Goal: Navigation & Orientation: Find specific page/section

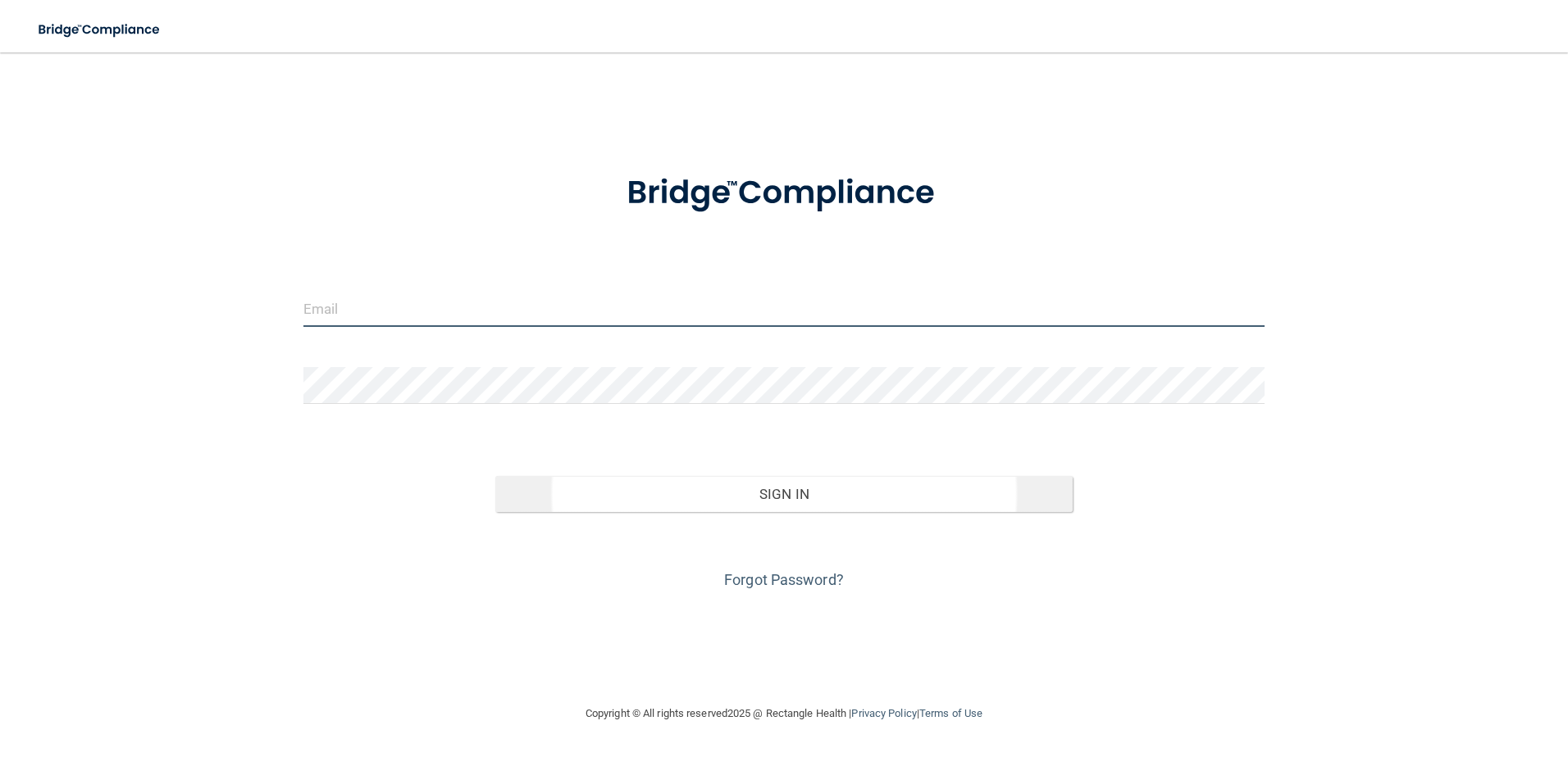
type input "[EMAIL_ADDRESS][DOMAIN_NAME]"
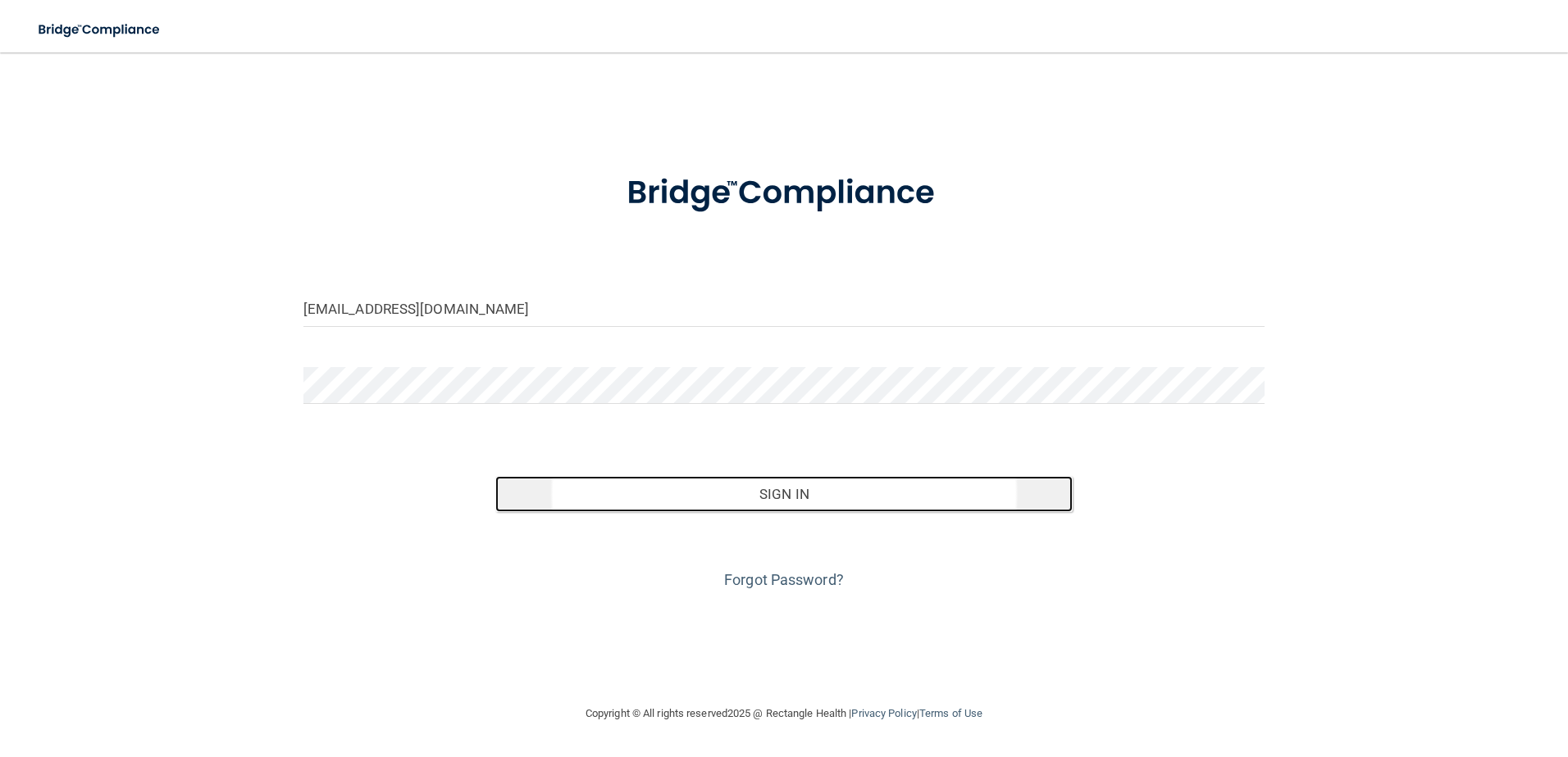
click at [631, 498] on button "Sign In" at bounding box center [783, 494] width 577 height 36
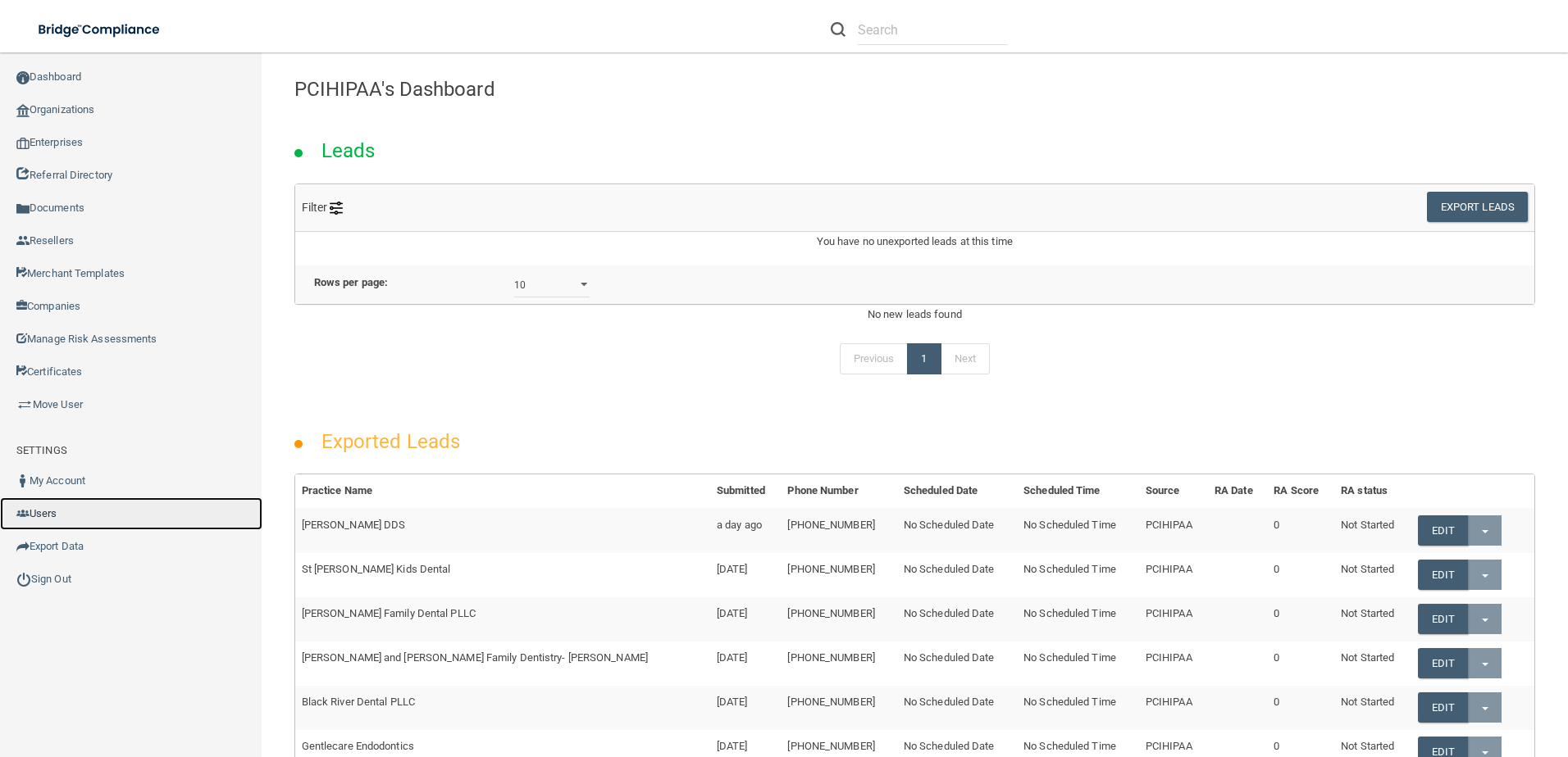
click at [46, 515] on link "Users" at bounding box center [131, 514] width 262 height 33
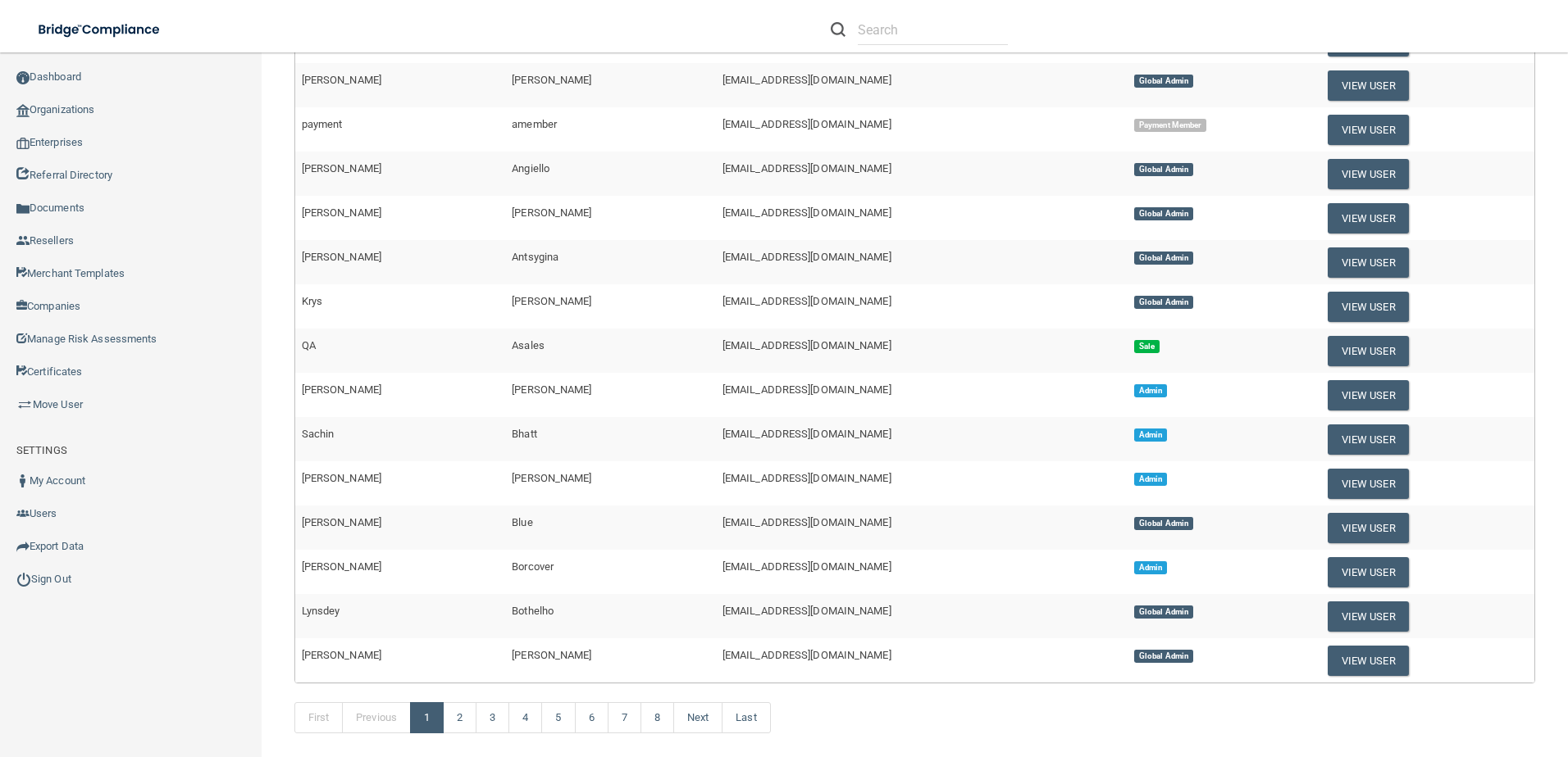
scroll to position [449, 0]
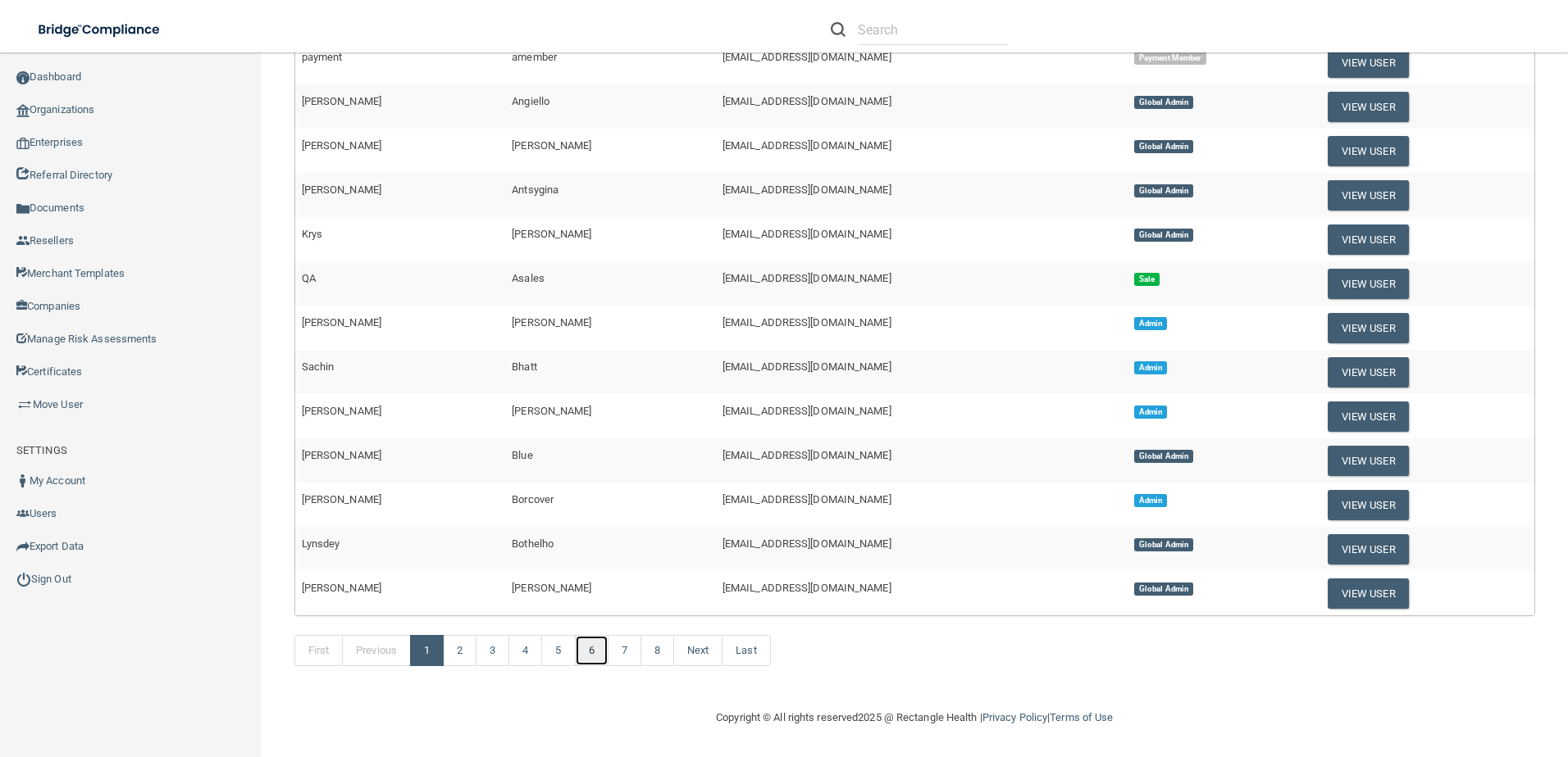
click at [596, 651] on link "6" at bounding box center [592, 651] width 34 height 32
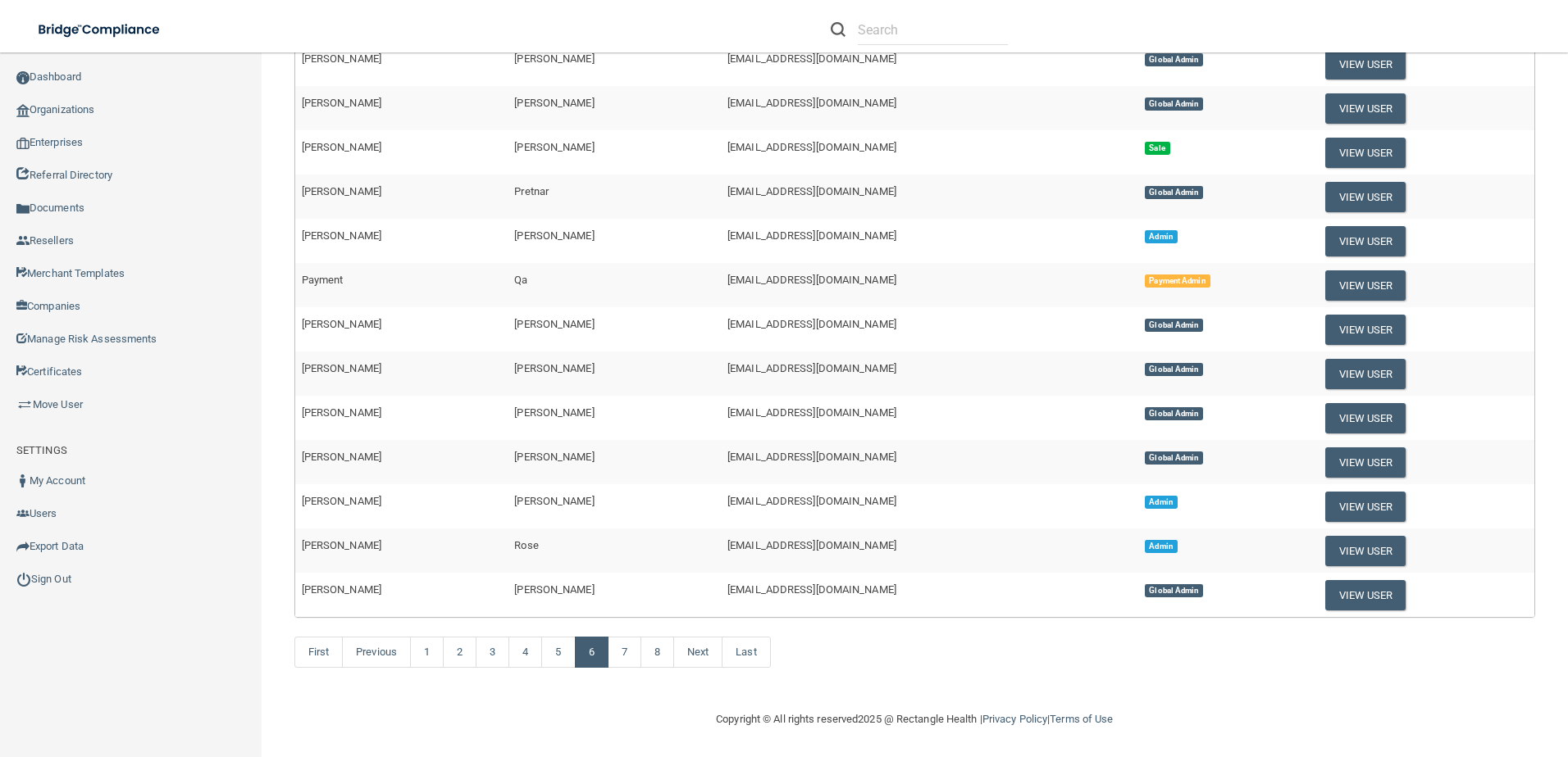
scroll to position [449, 0]
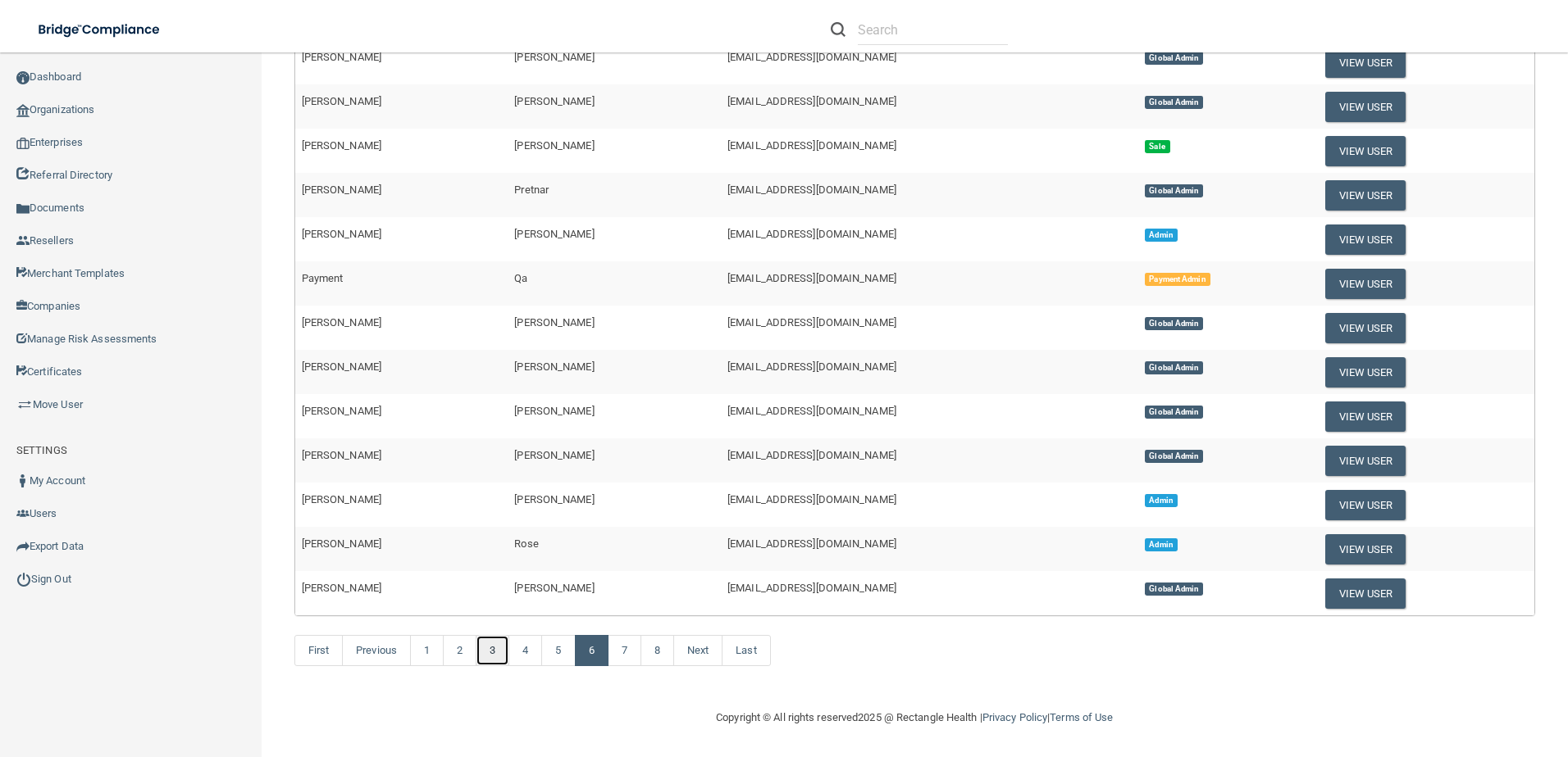
click at [499, 658] on link "3" at bounding box center [492, 651] width 34 height 32
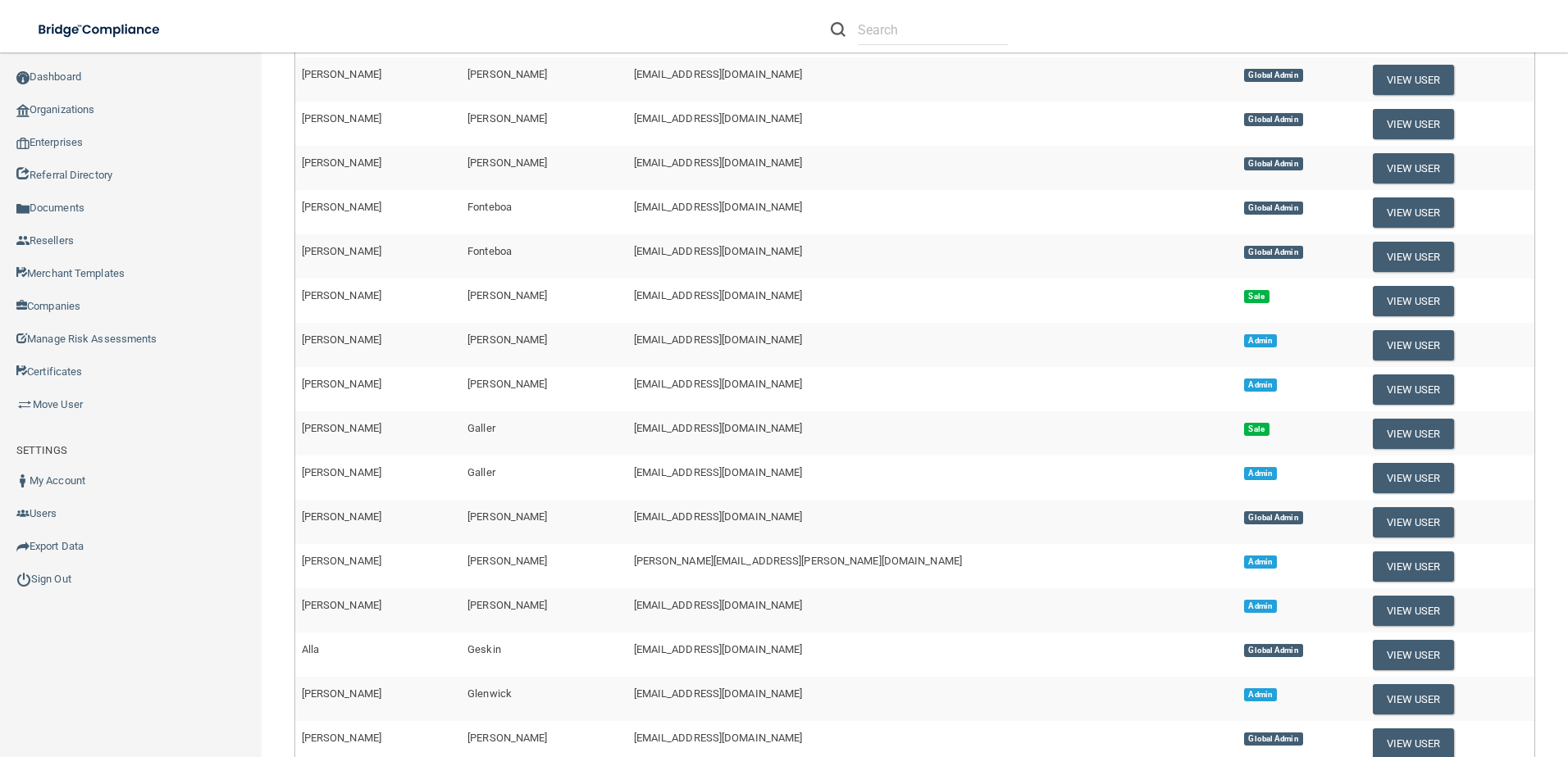
scroll to position [449, 0]
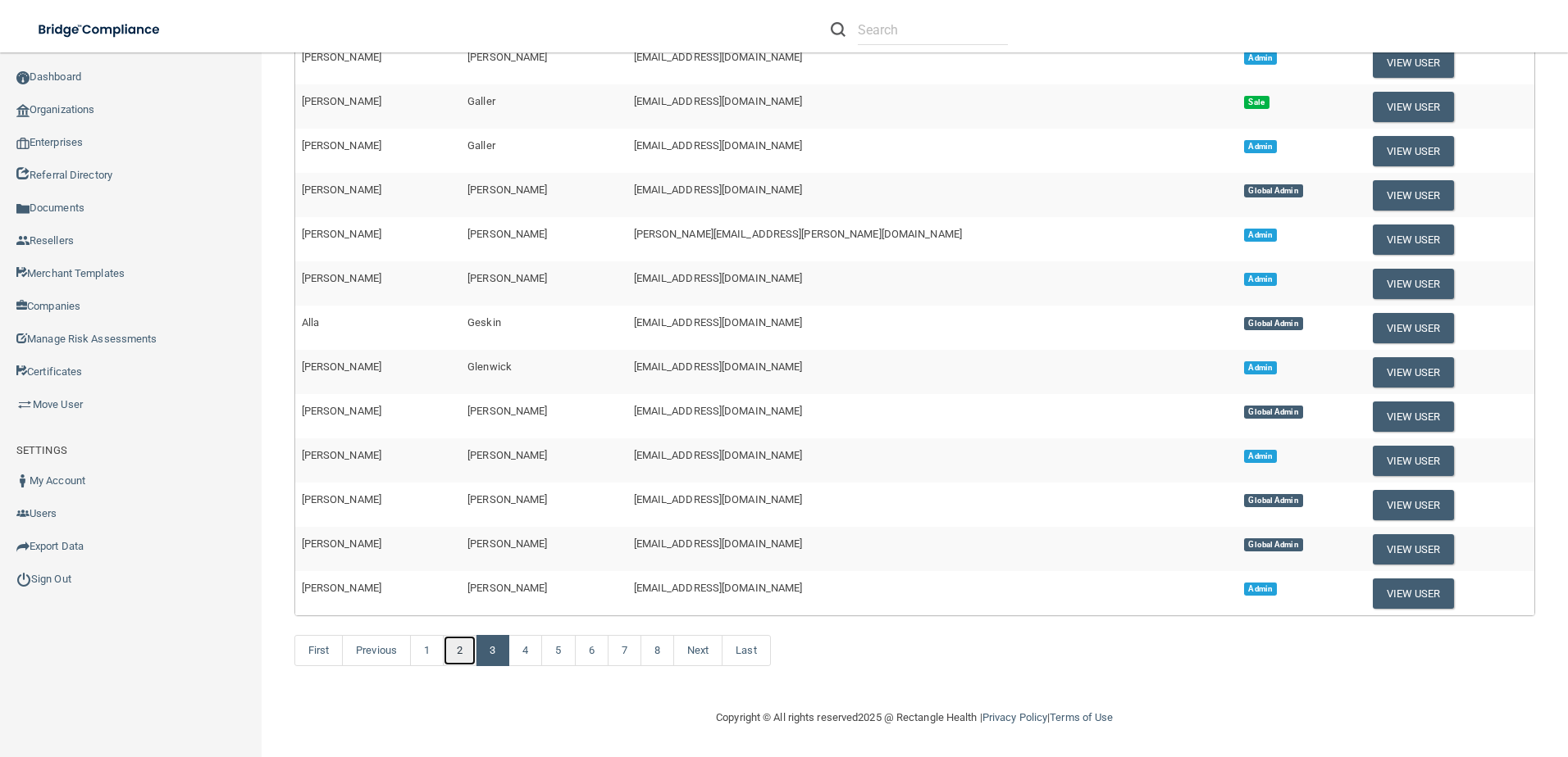
click at [468, 655] on link "2" at bounding box center [460, 651] width 34 height 32
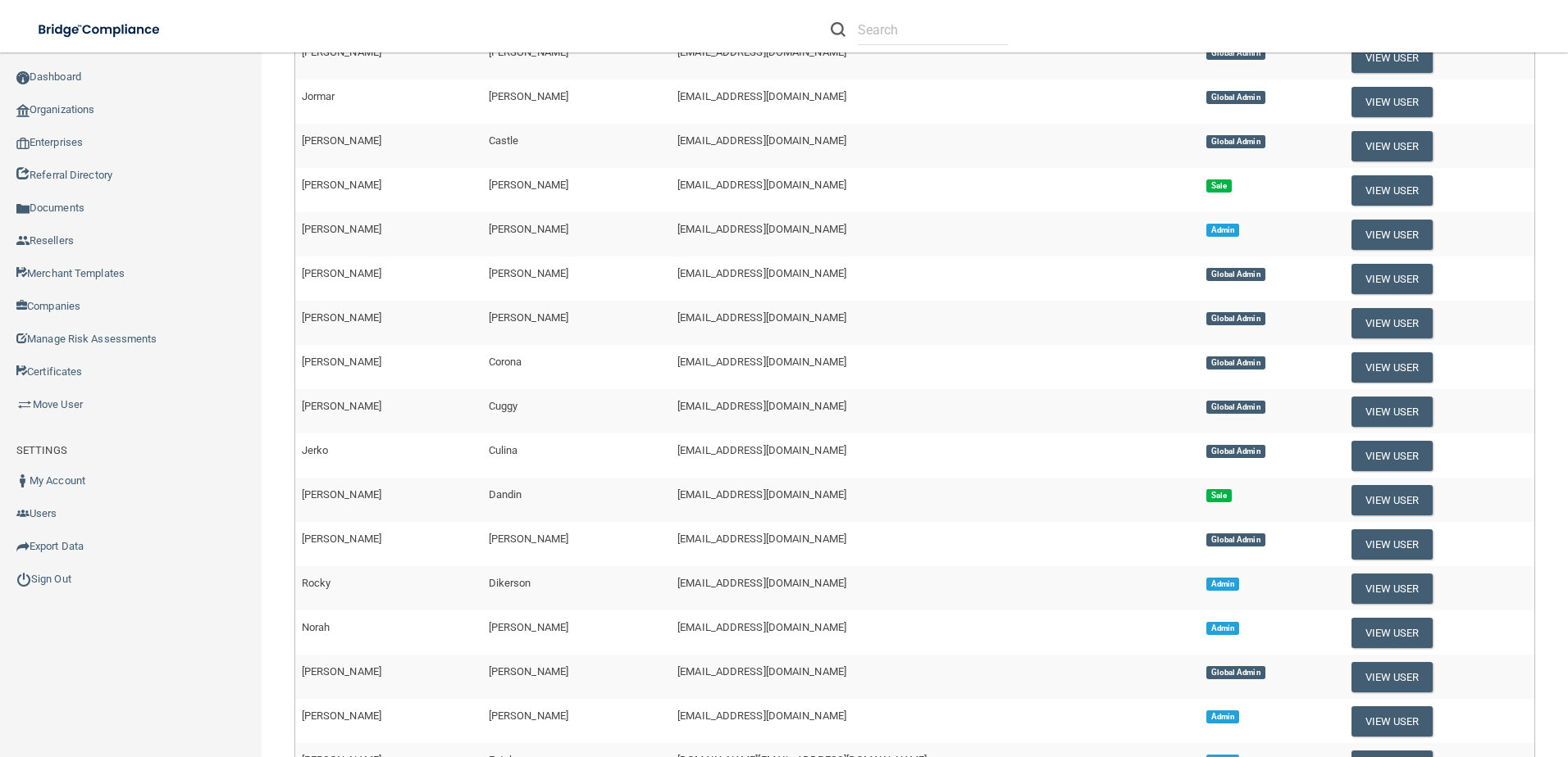
scroll to position [449, 0]
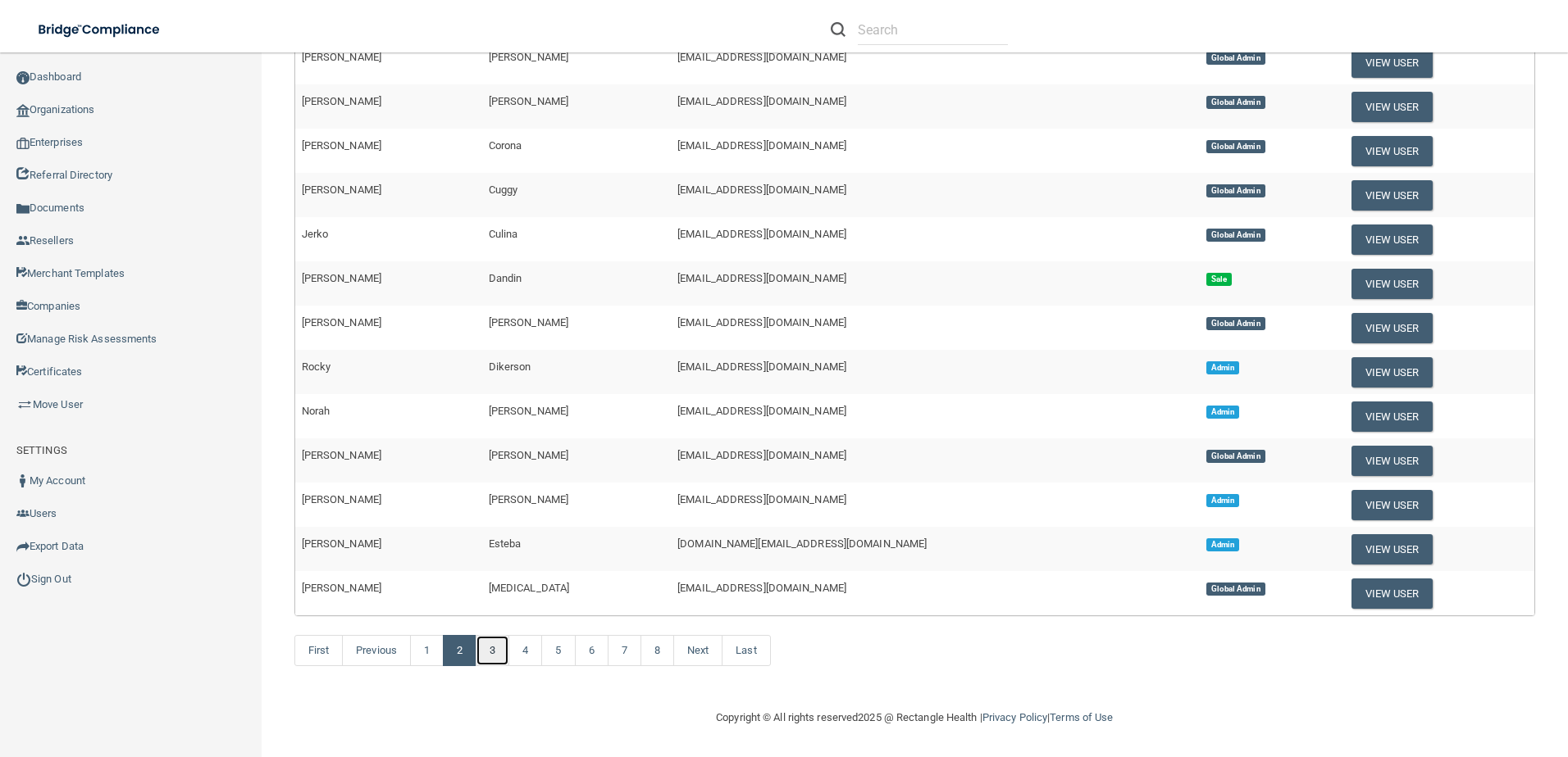
click at [492, 654] on link "3" at bounding box center [492, 651] width 34 height 32
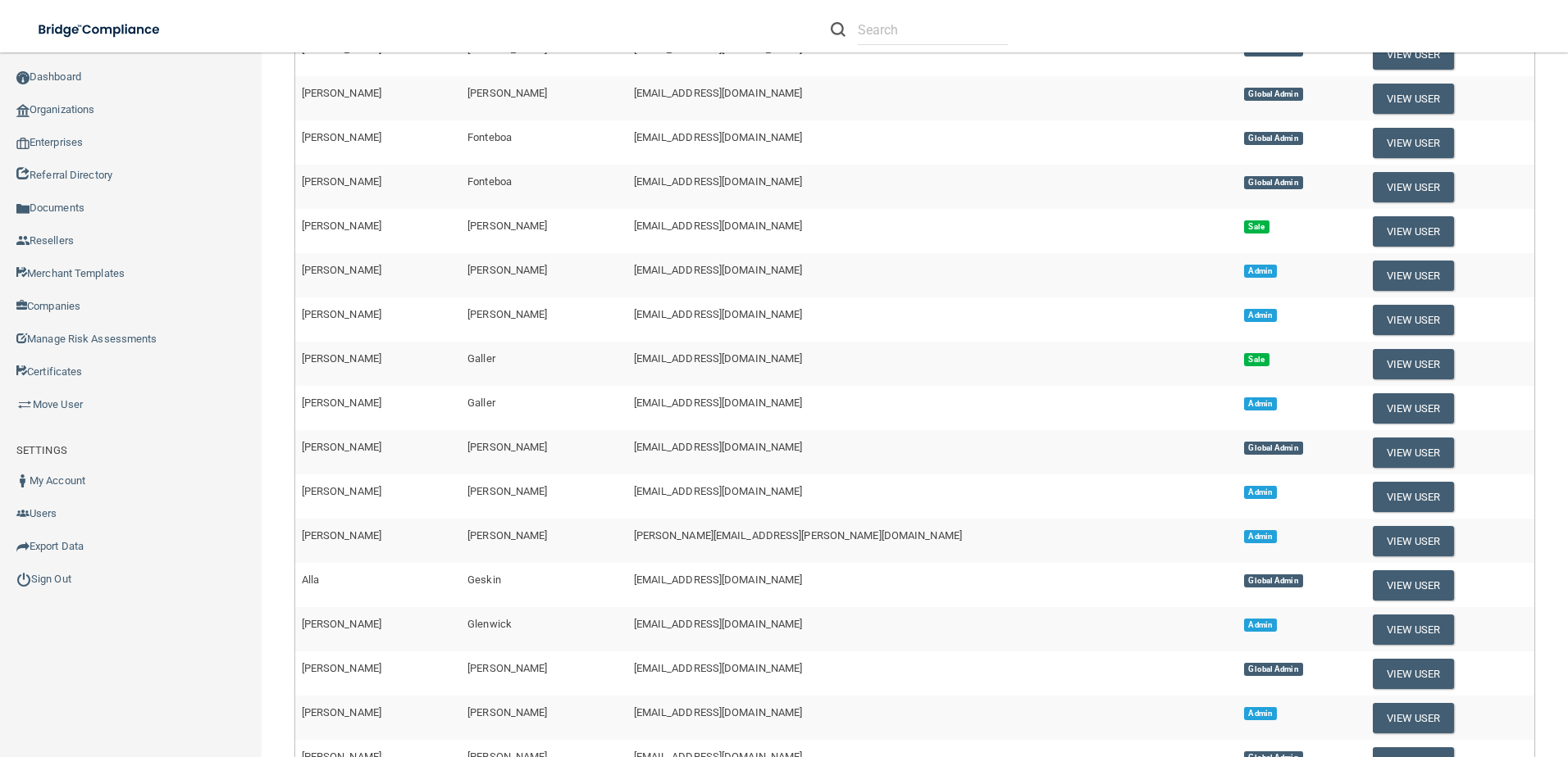
scroll to position [449, 0]
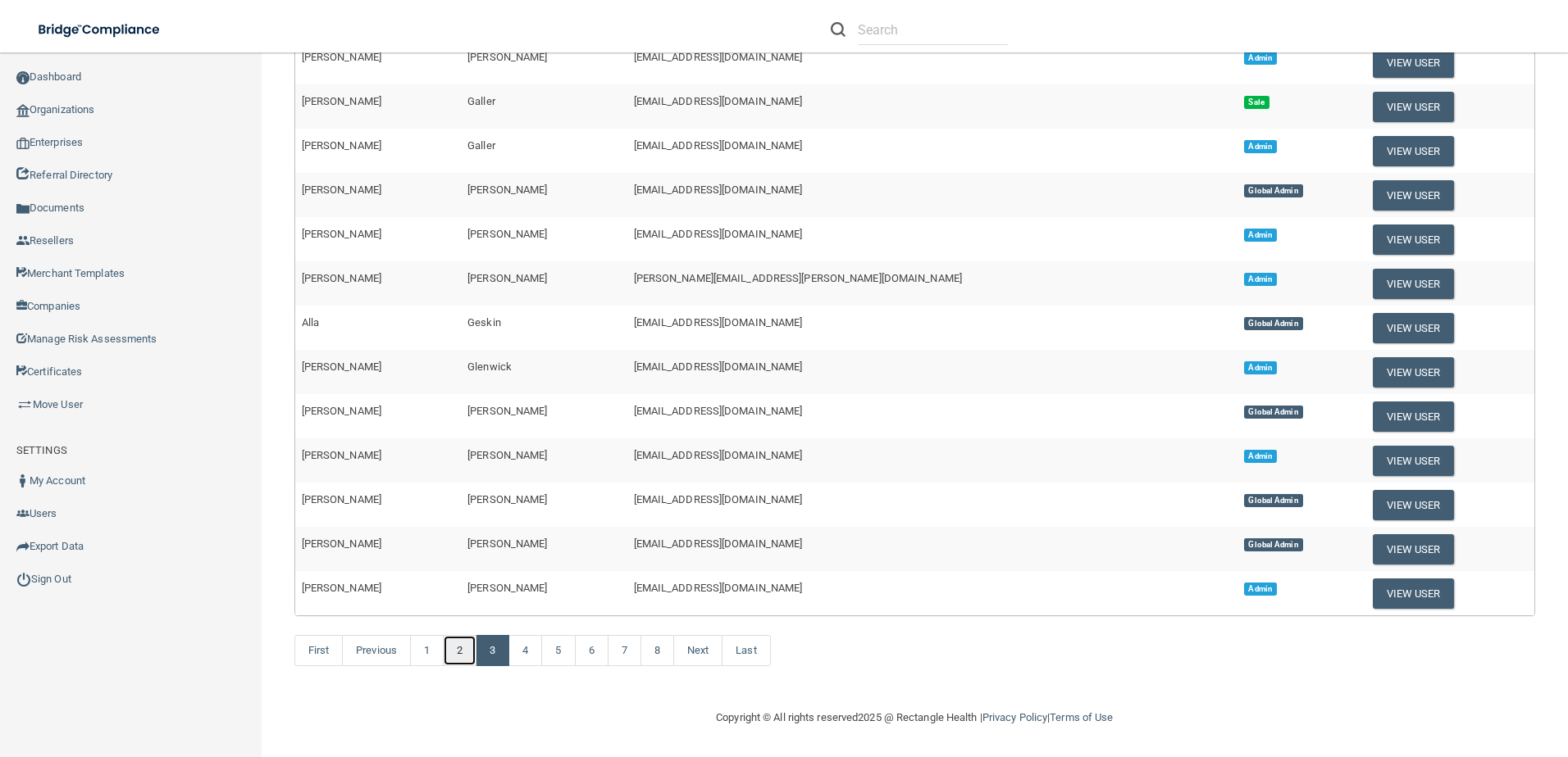
click at [464, 654] on link "2" at bounding box center [460, 651] width 34 height 32
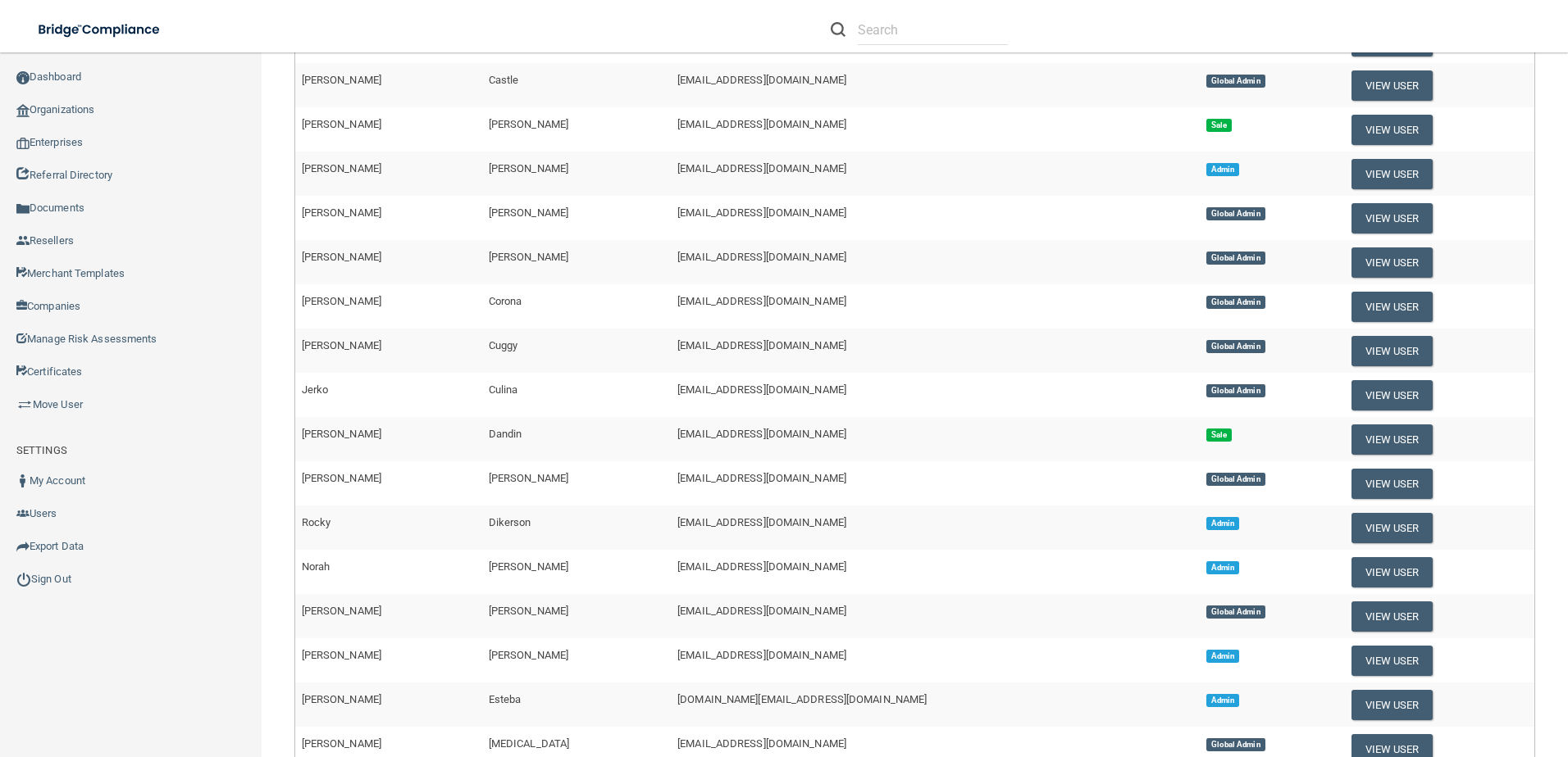
scroll to position [449, 0]
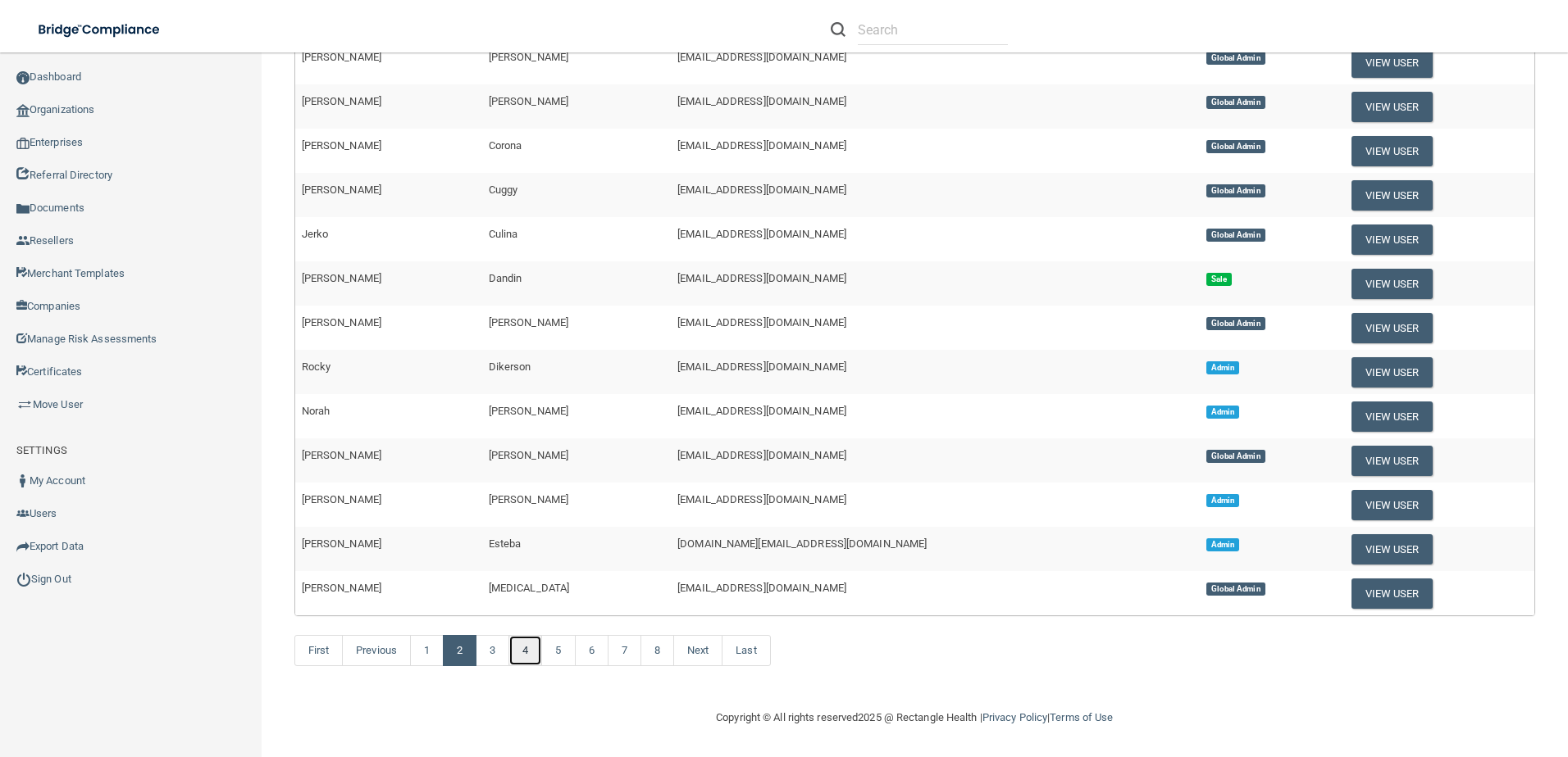
click at [530, 653] on link "4" at bounding box center [526, 651] width 34 height 32
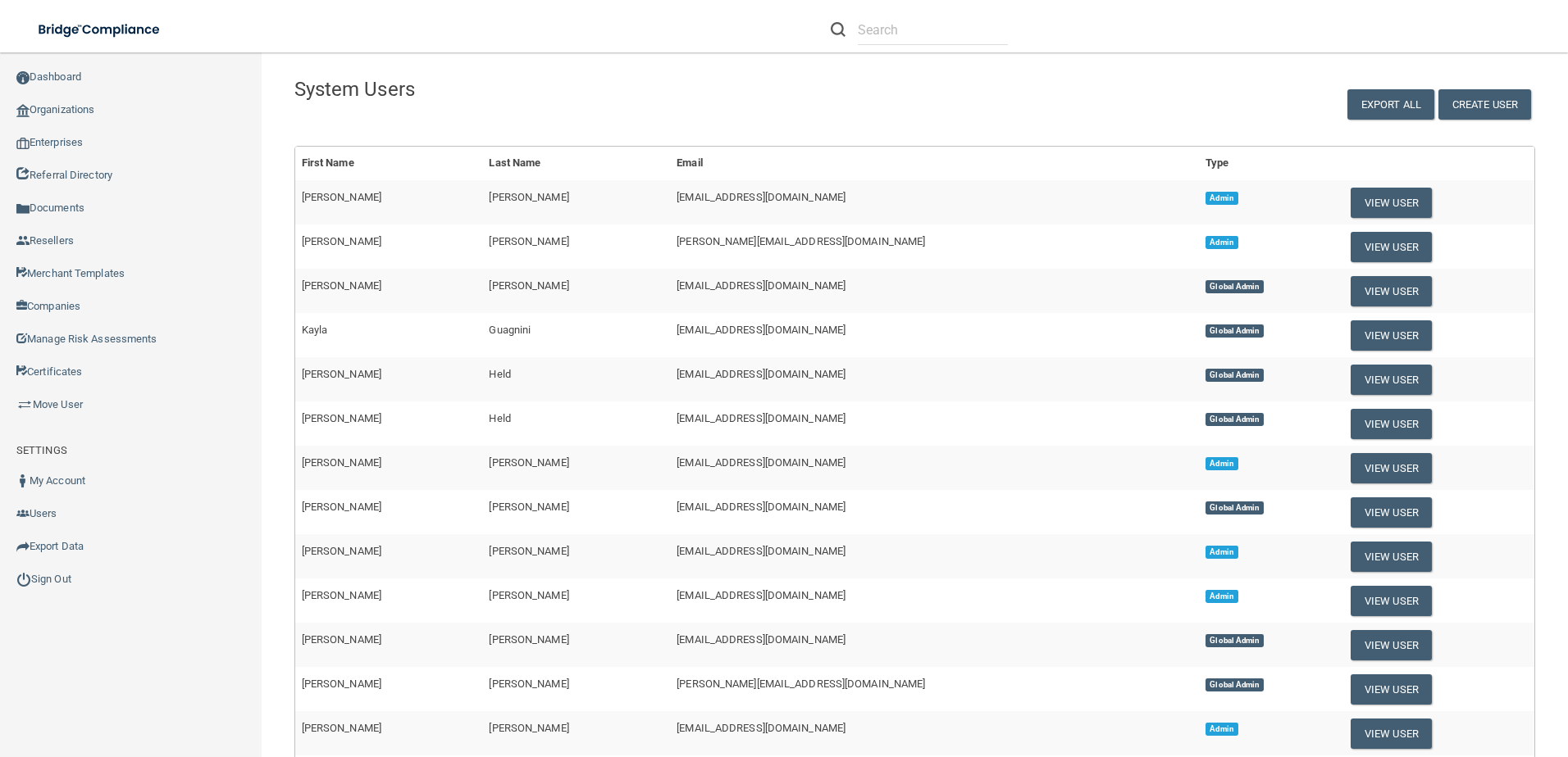
scroll to position [449, 0]
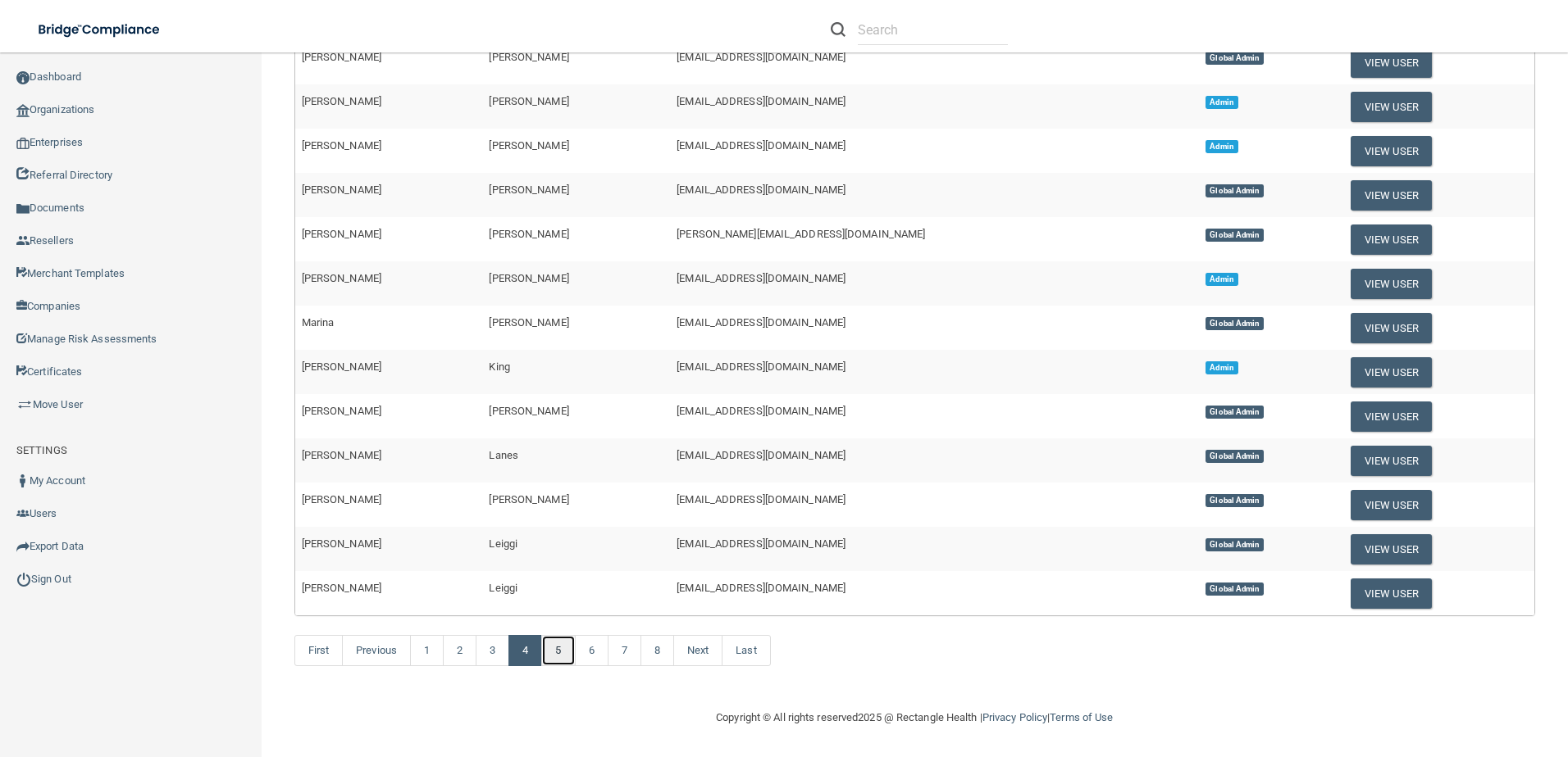
click at [564, 650] on link "5" at bounding box center [558, 651] width 34 height 32
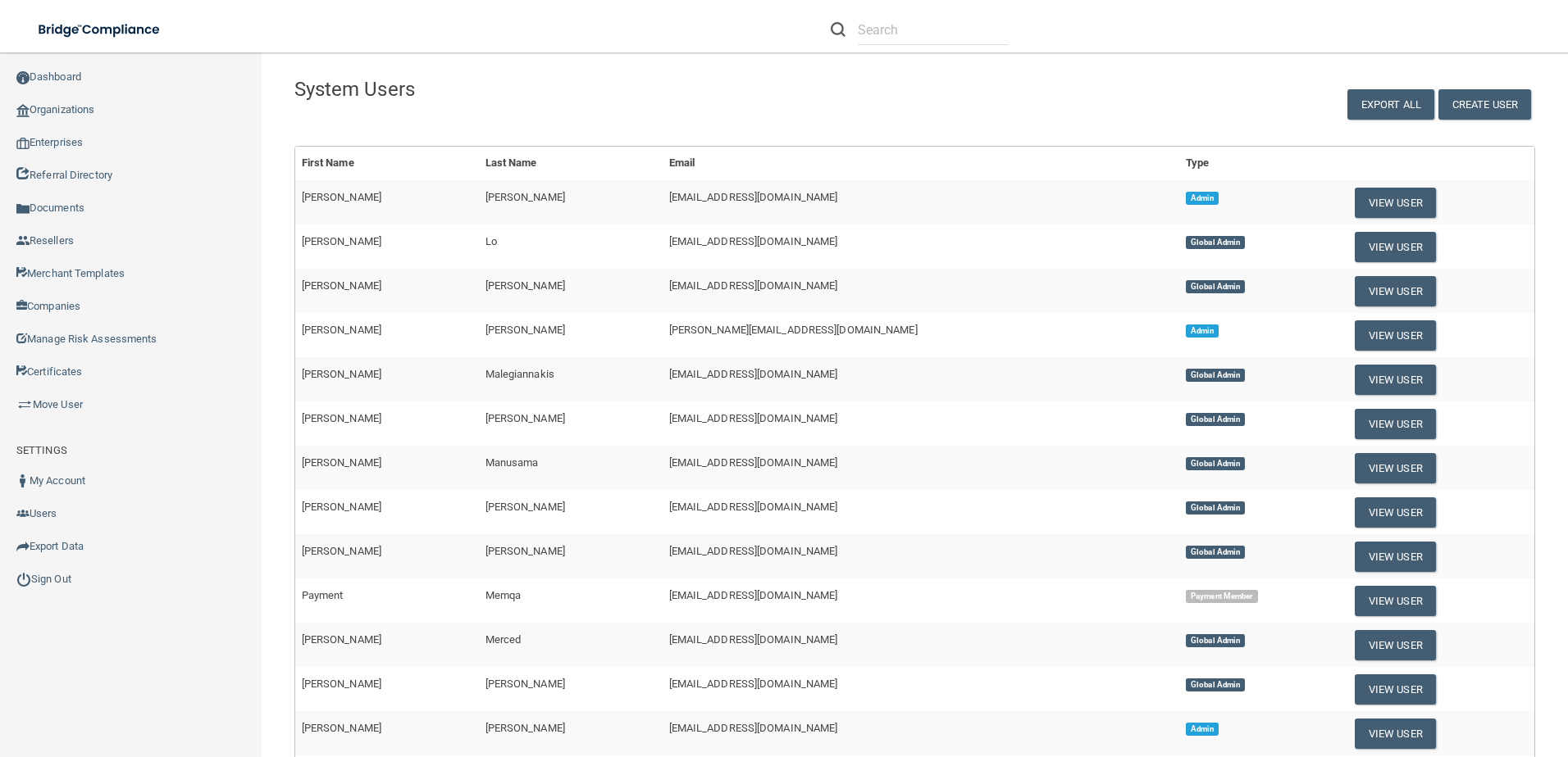
scroll to position [410, 0]
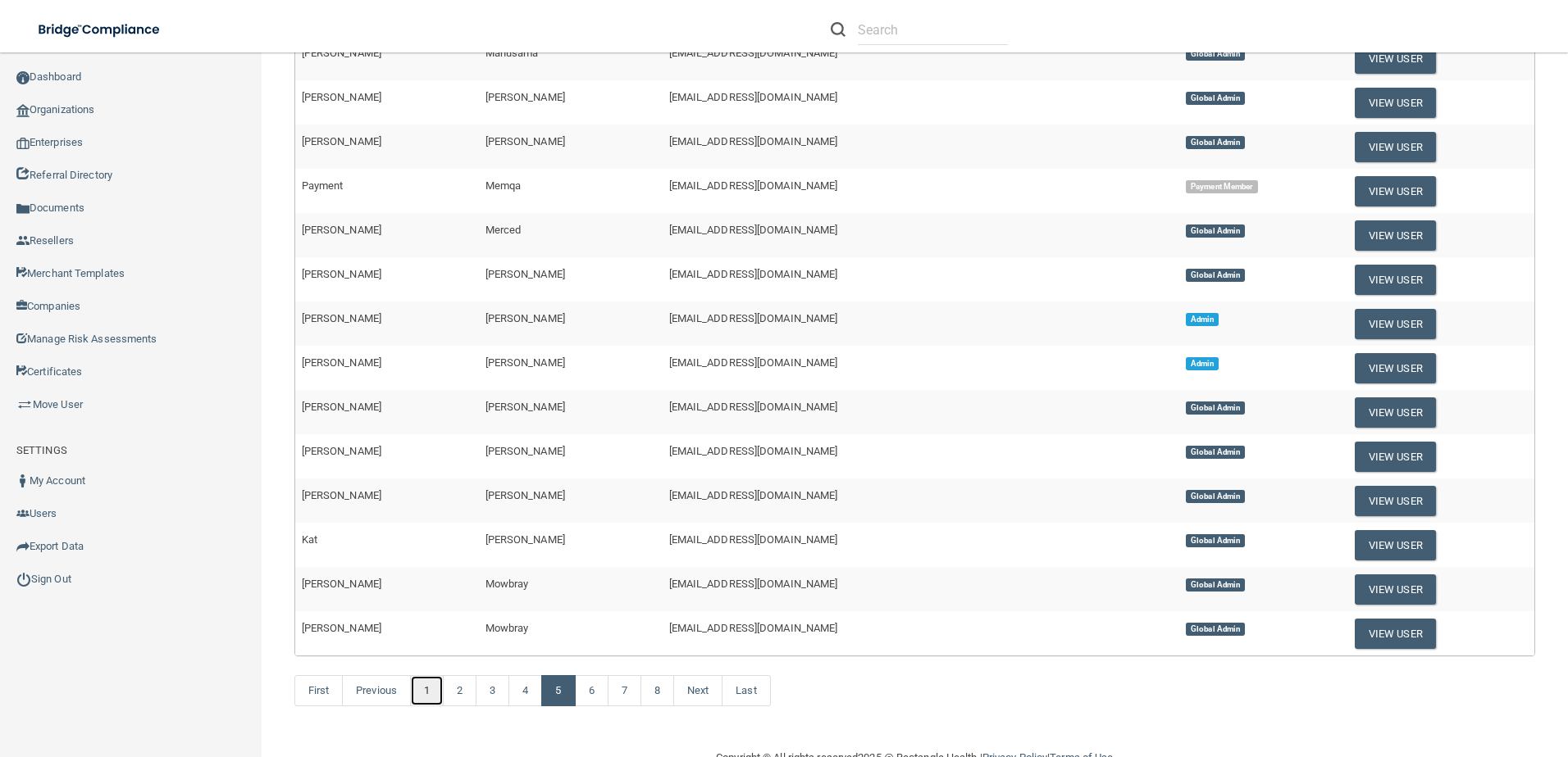
click at [426, 693] on link "1" at bounding box center [427, 691] width 34 height 32
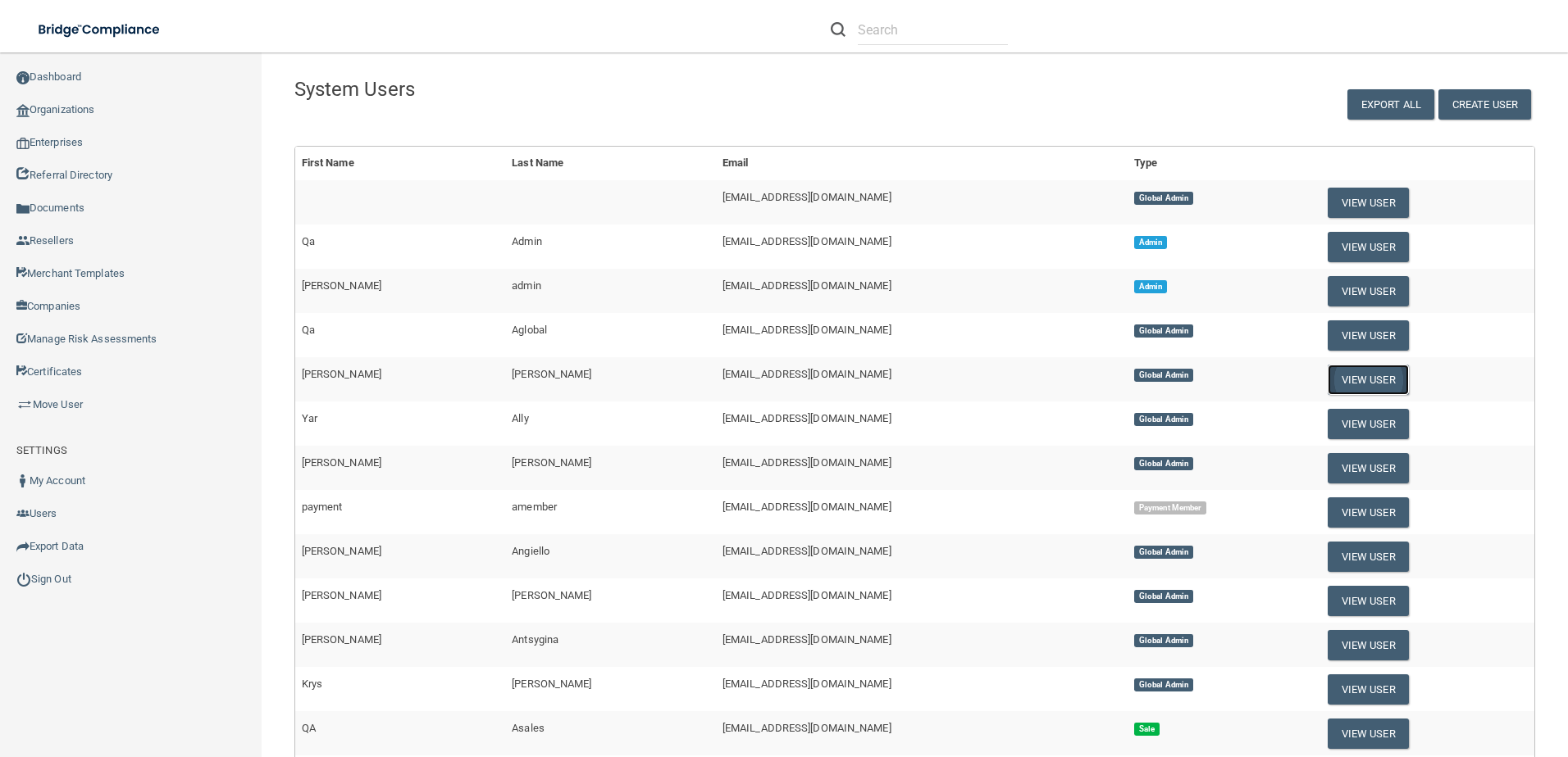
click at [1355, 379] on button "View User" at bounding box center [1368, 379] width 81 height 31
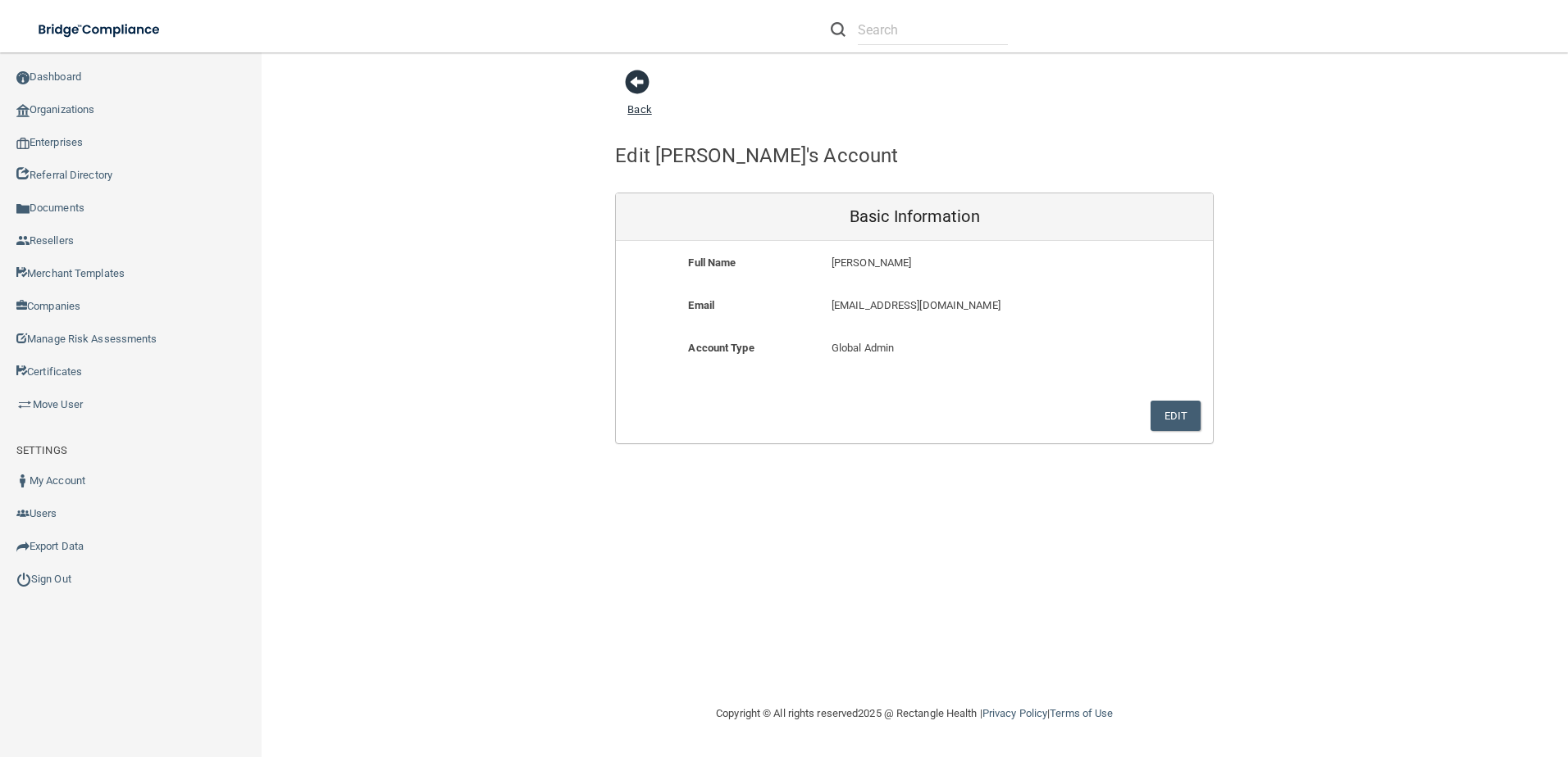
click at [644, 111] on link "Back" at bounding box center [639, 100] width 24 height 32
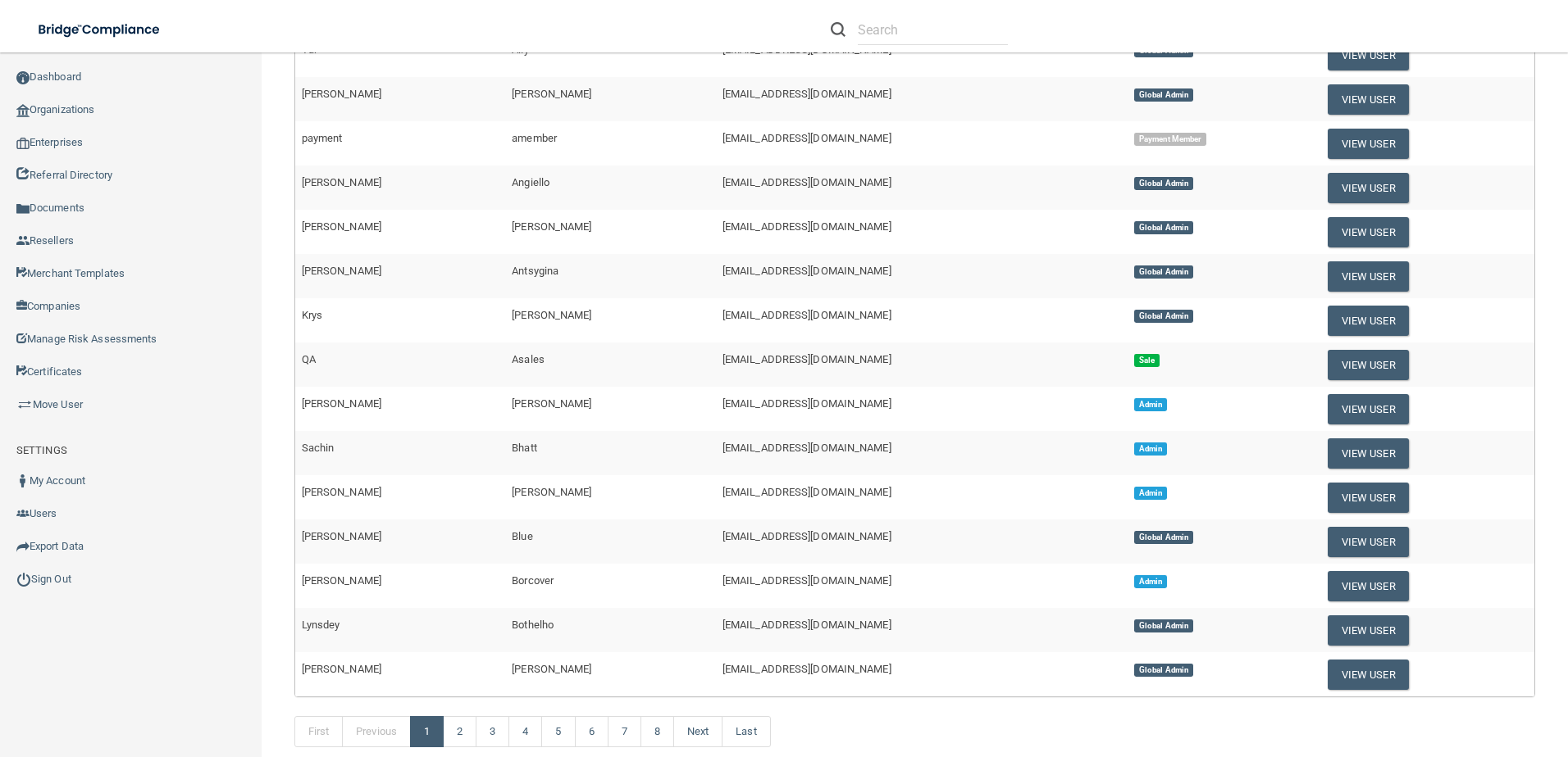
scroll to position [410, 0]
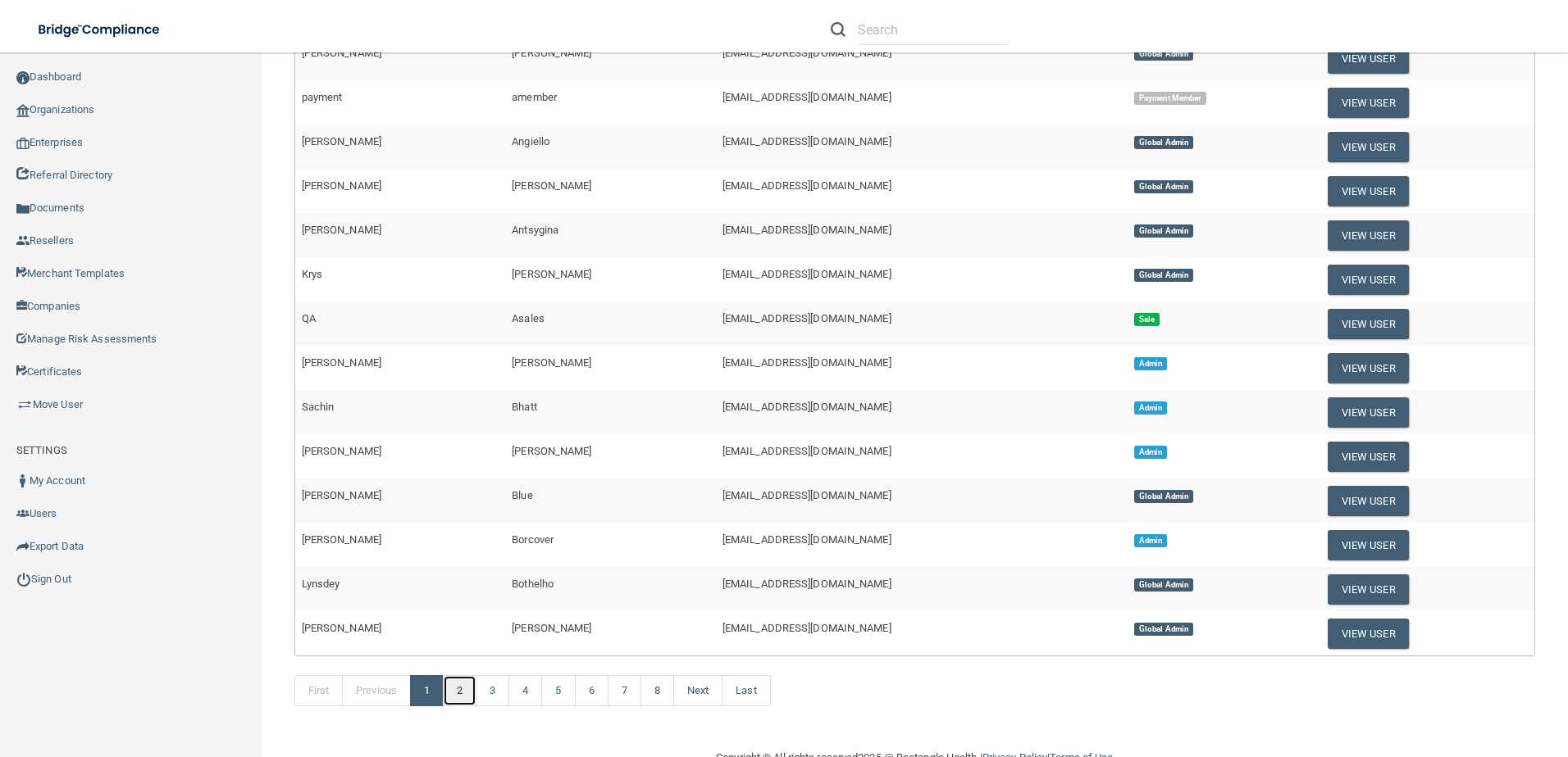
click at [463, 690] on link "2" at bounding box center [460, 691] width 34 height 32
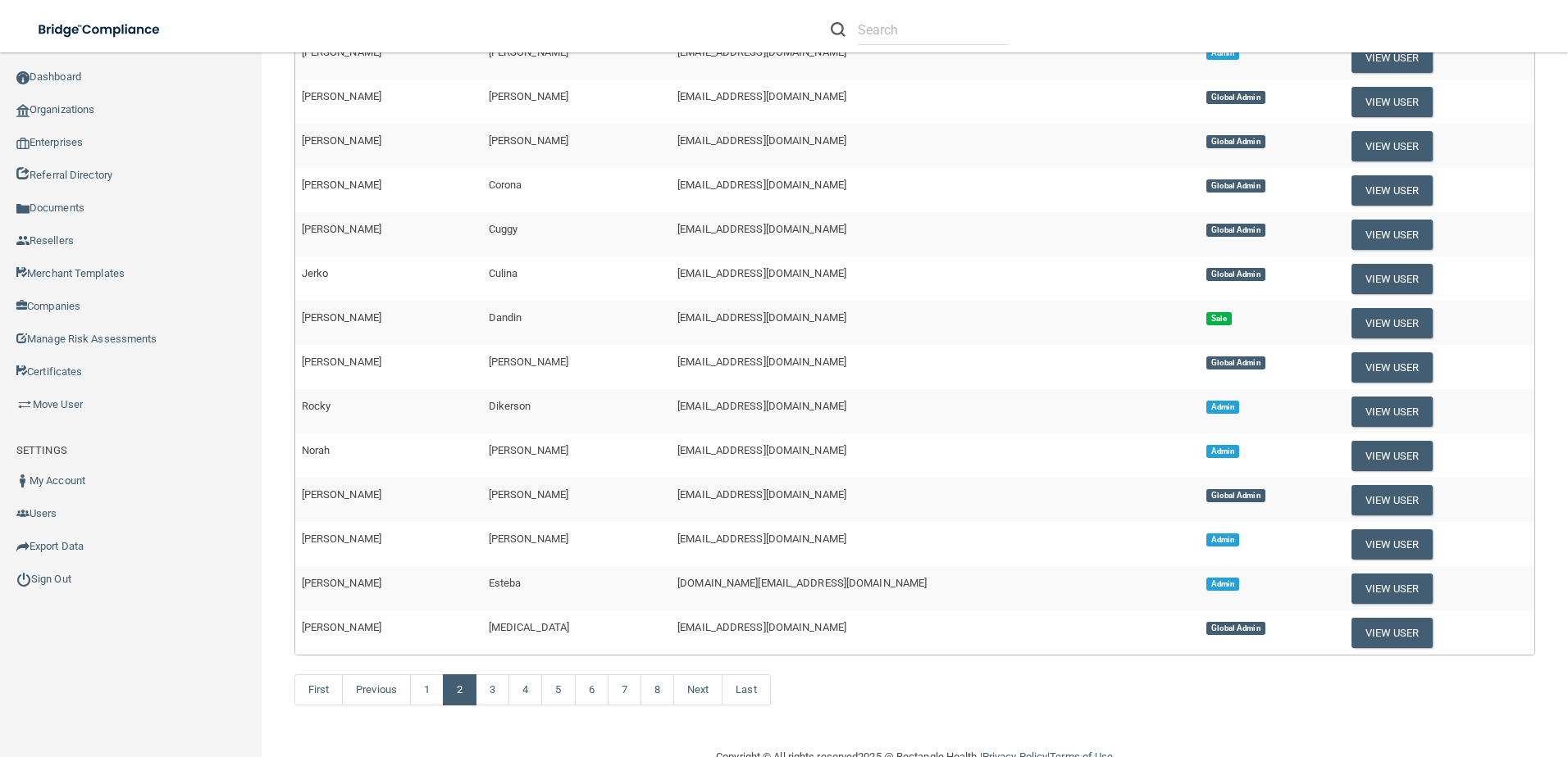
scroll to position [449, 0]
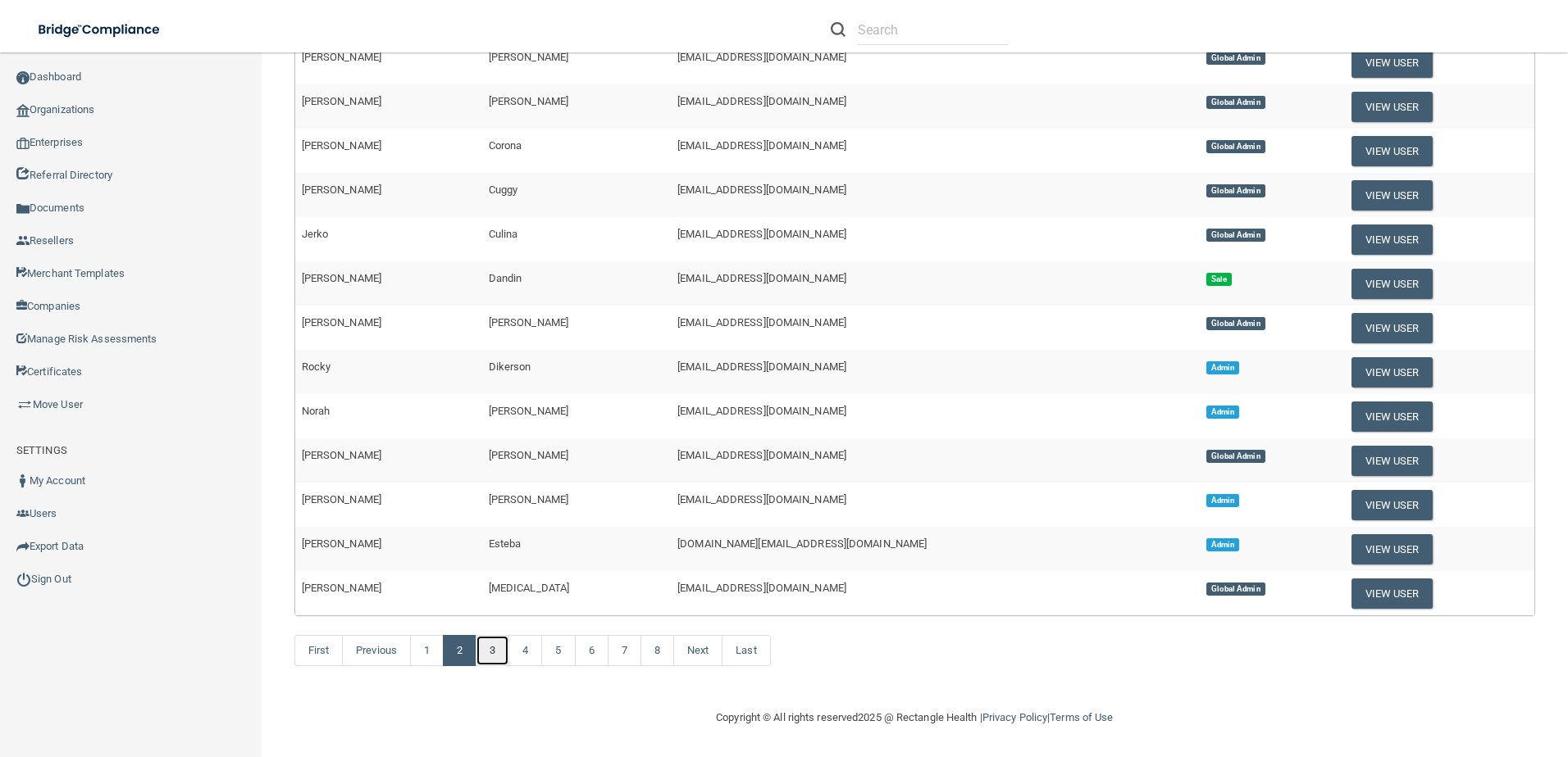
click at [498, 654] on link "3" at bounding box center [492, 651] width 34 height 32
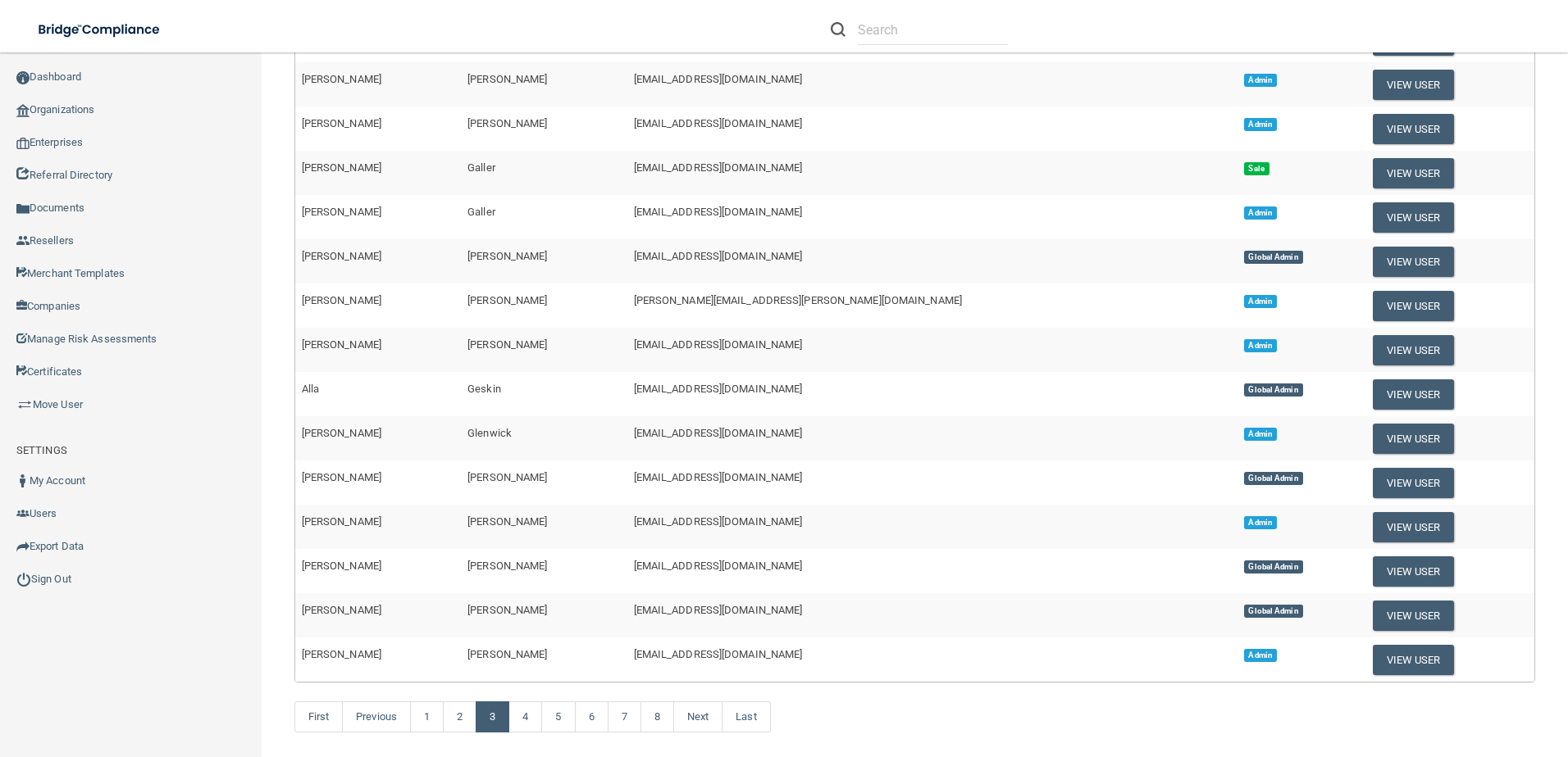
scroll to position [410, 0]
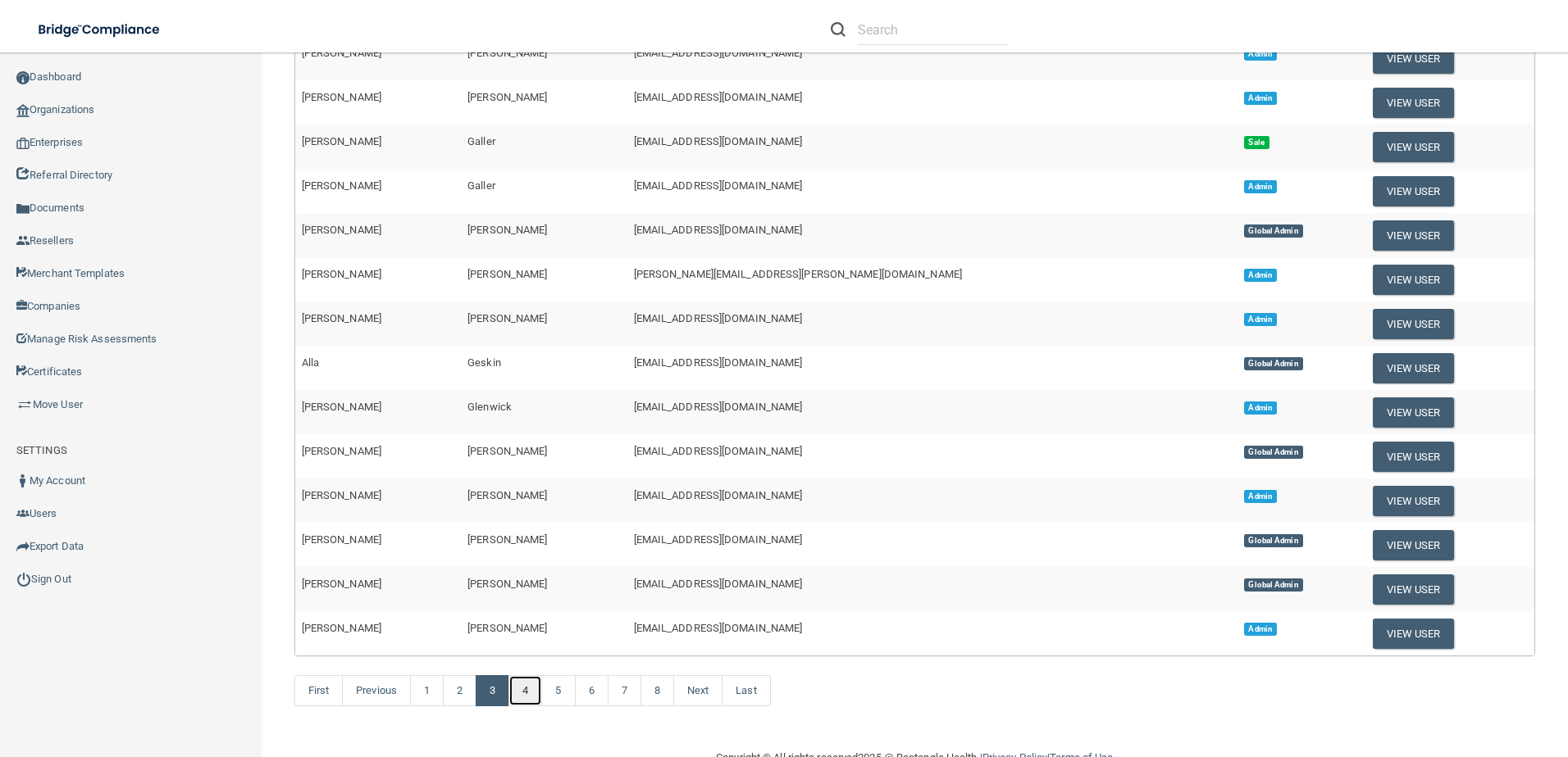
click at [523, 693] on link "4" at bounding box center [526, 691] width 34 height 32
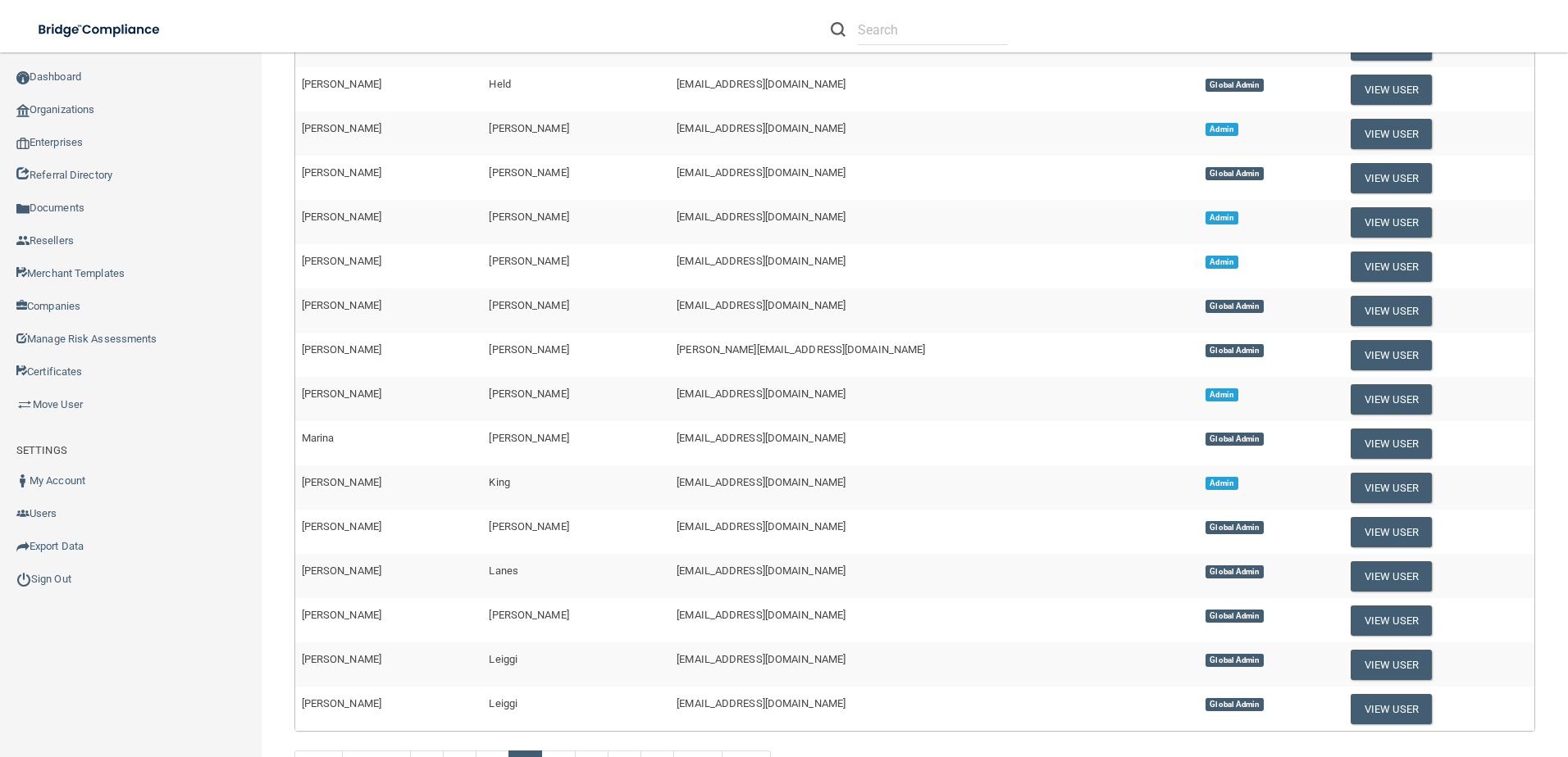
scroll to position [410, 0]
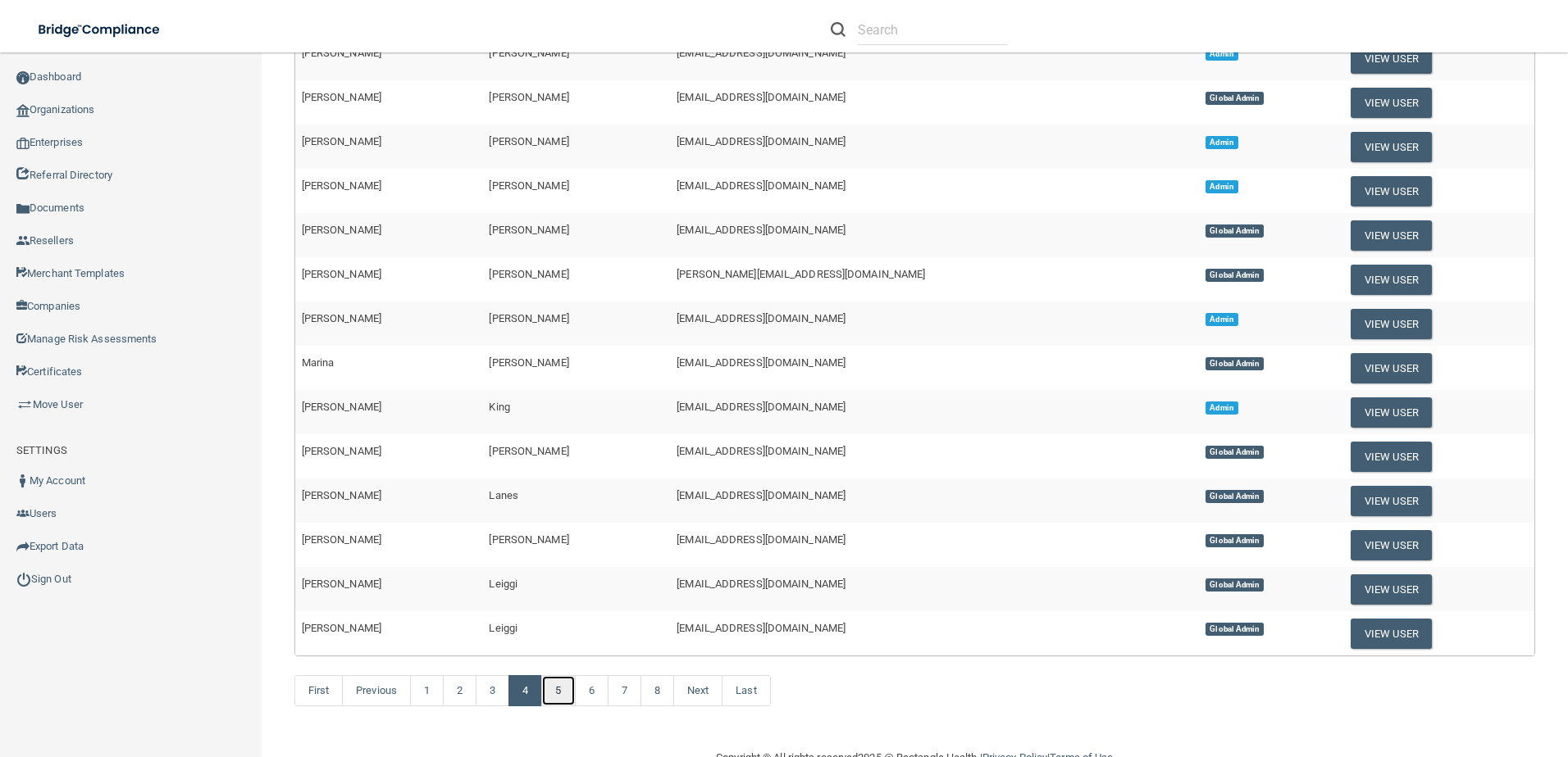
click at [557, 689] on link "5" at bounding box center [558, 691] width 34 height 32
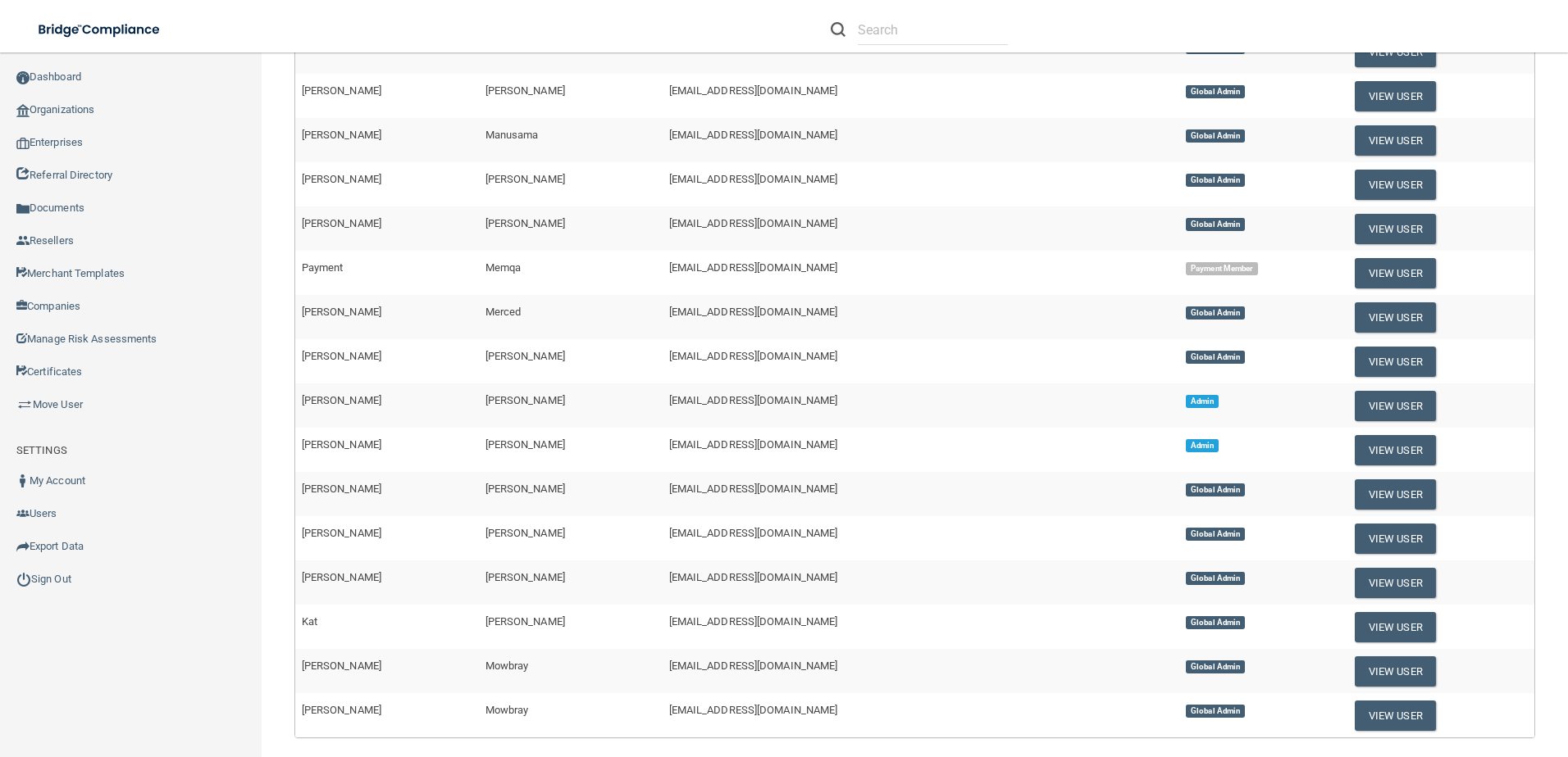
scroll to position [410, 0]
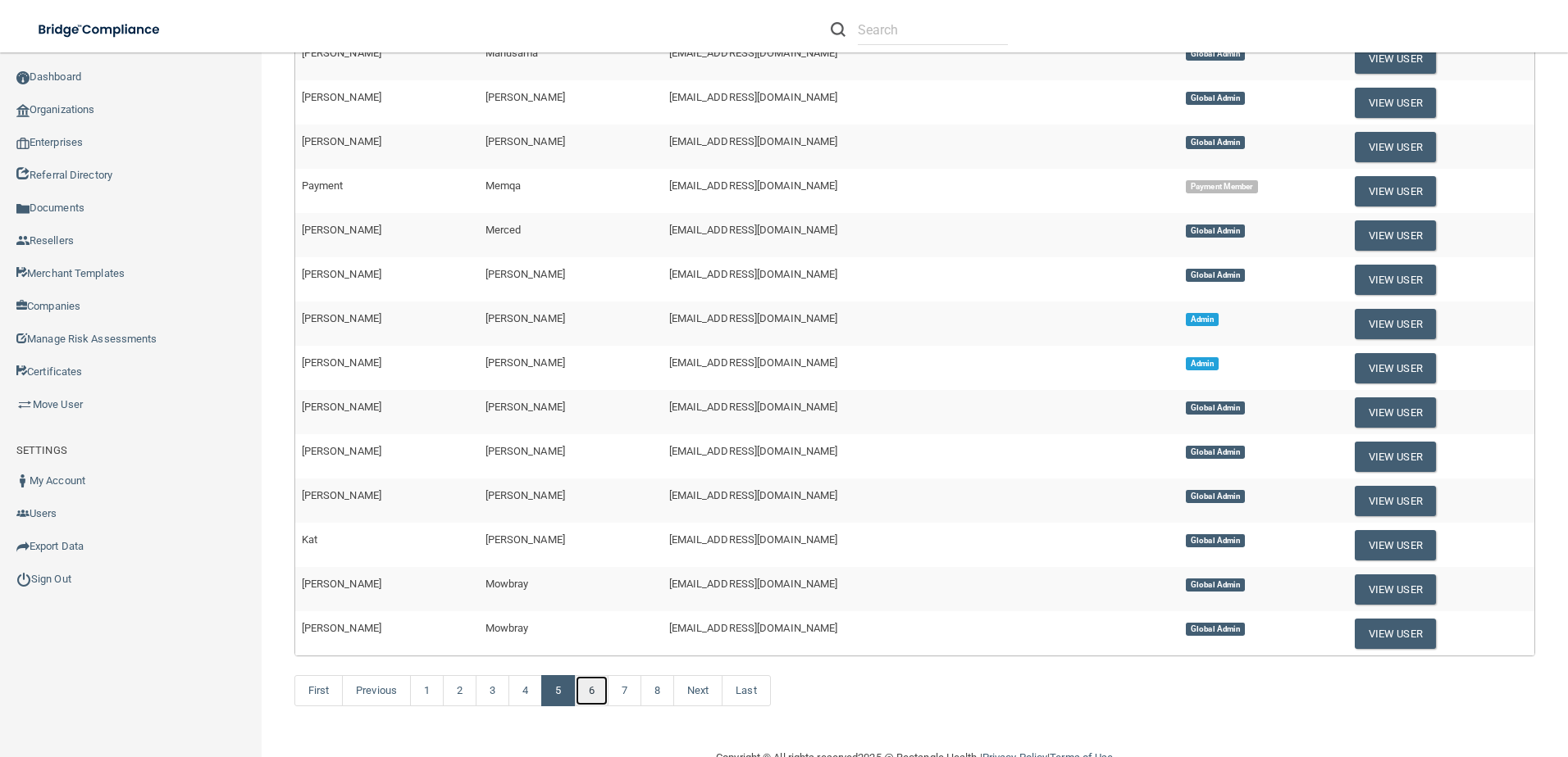
click at [596, 691] on link "6" at bounding box center [592, 691] width 34 height 32
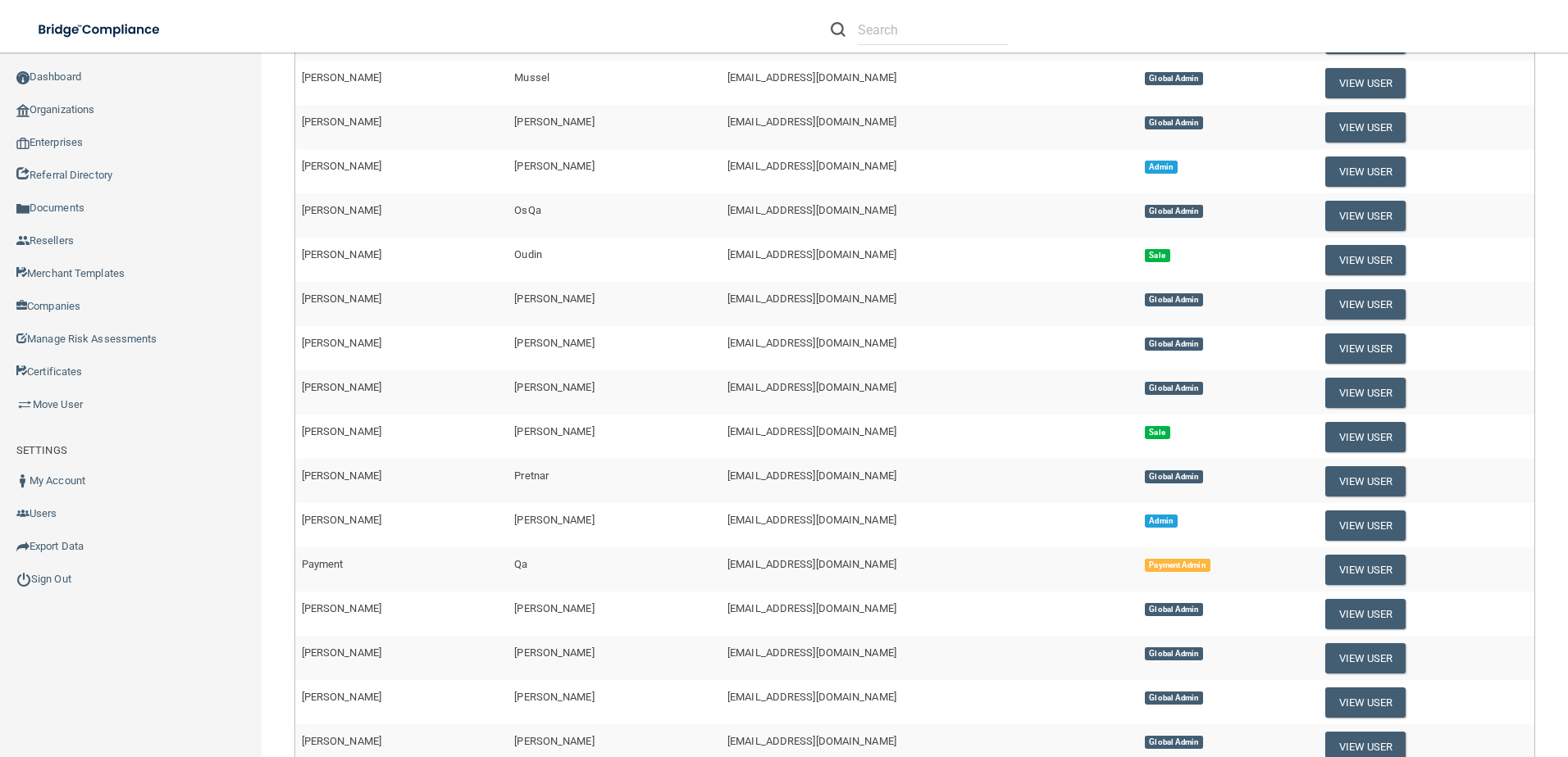
scroll to position [449, 0]
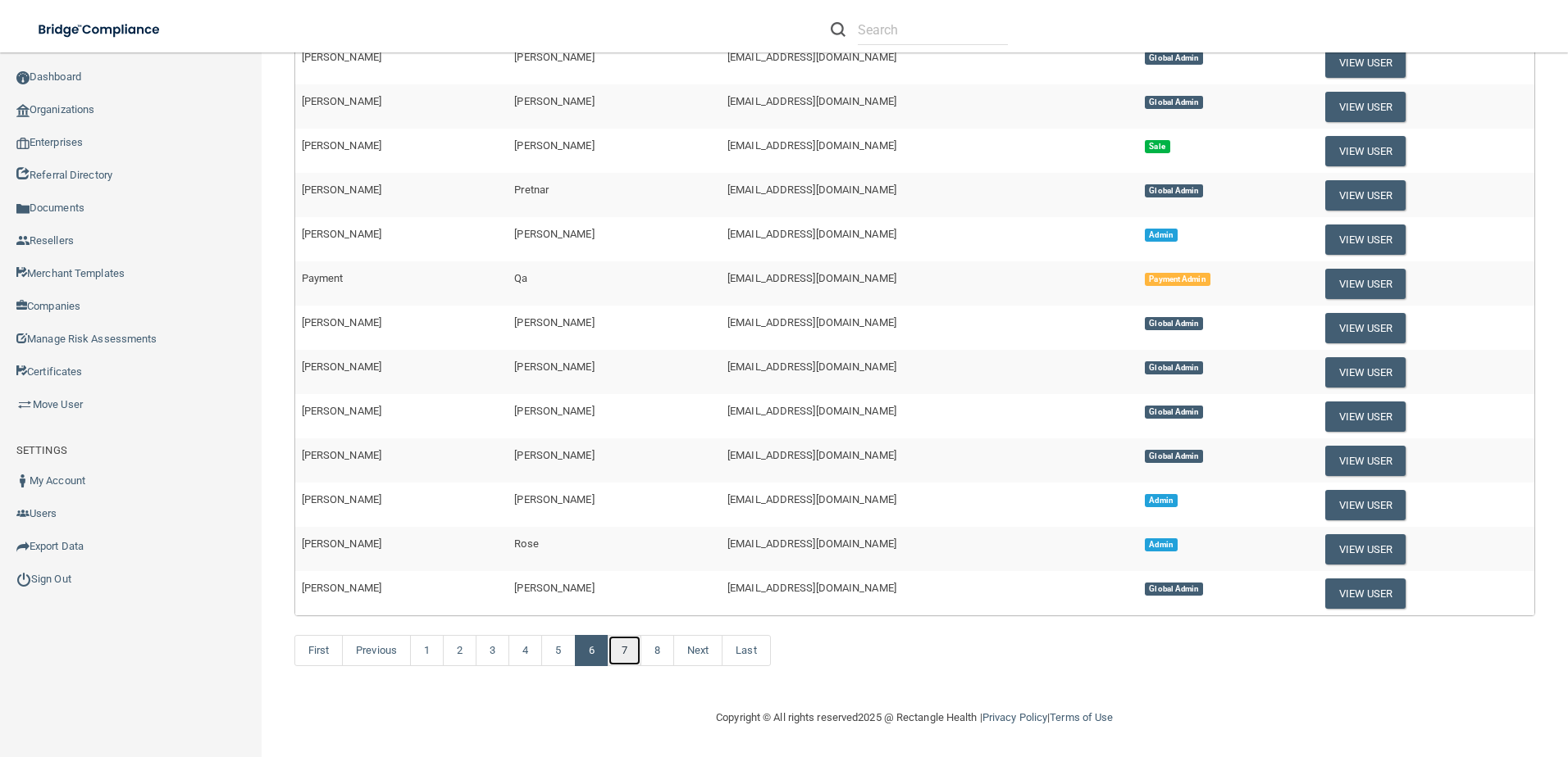
click at [622, 656] on link "7" at bounding box center [624, 651] width 34 height 32
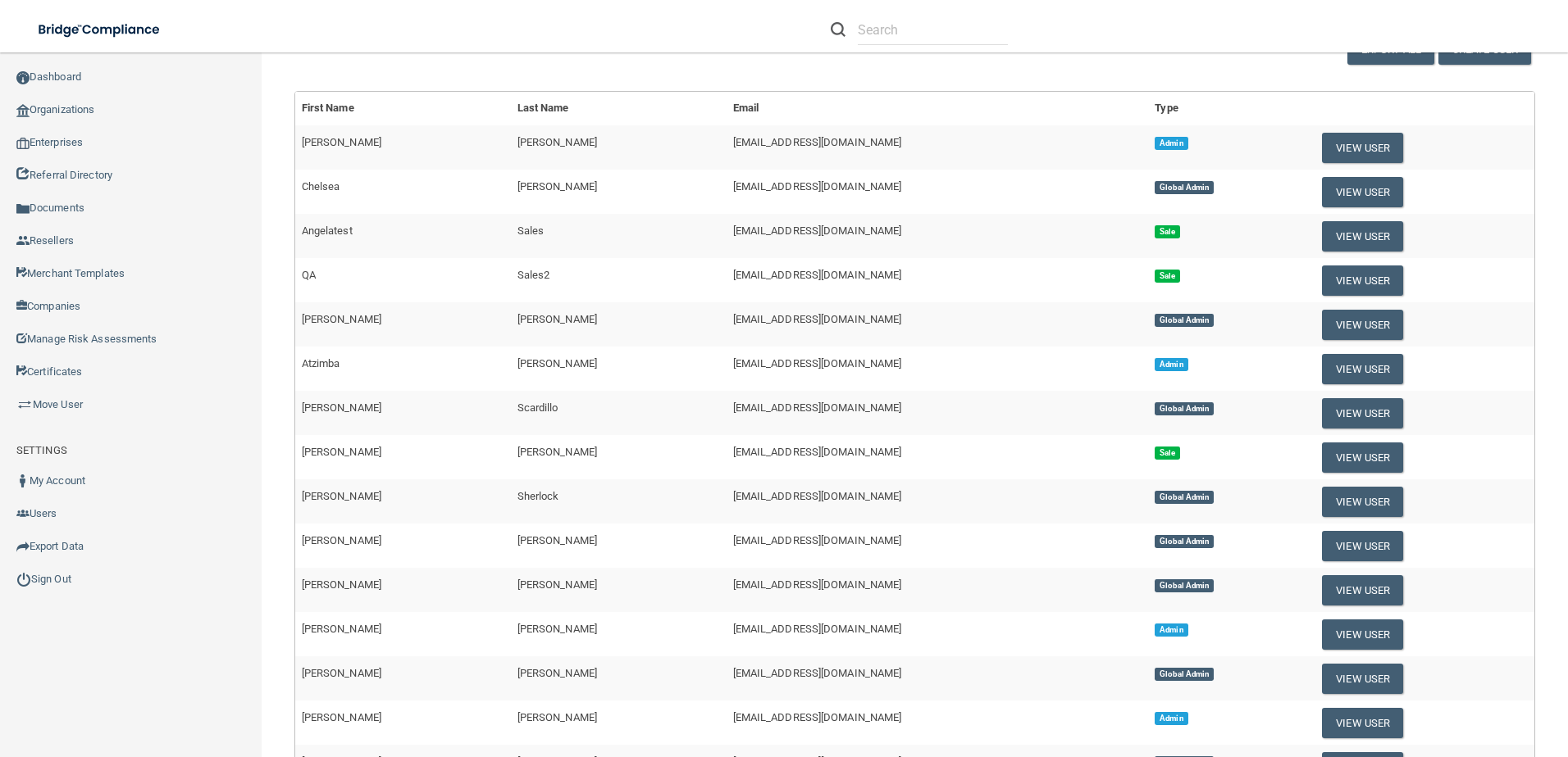
scroll to position [245, 0]
